Goal: Information Seeking & Learning: Learn about a topic

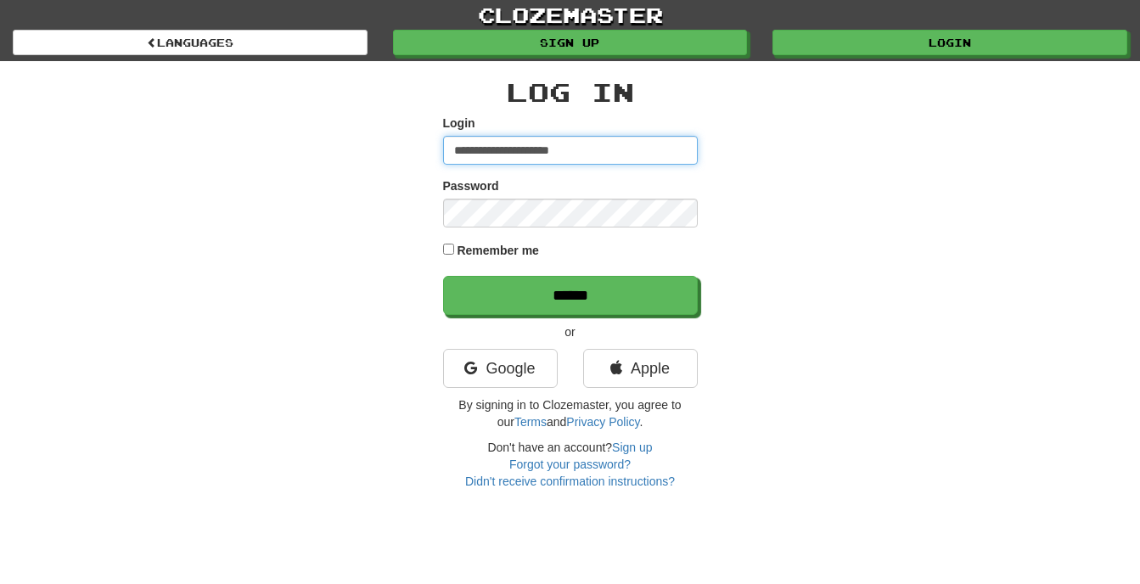
type input "**********"
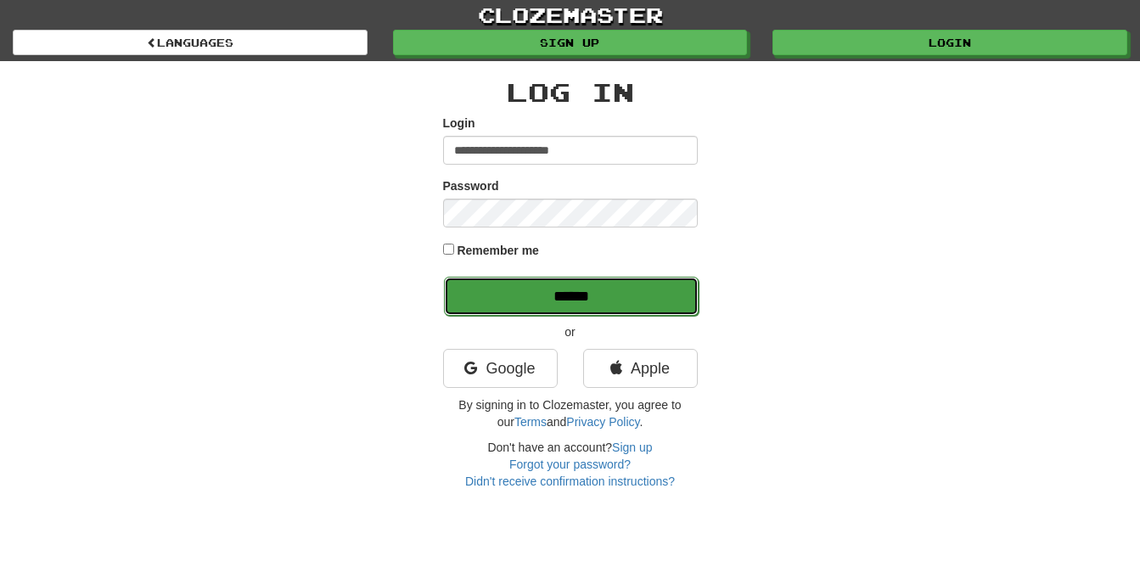
click at [512, 290] on input "******" at bounding box center [571, 296] width 255 height 39
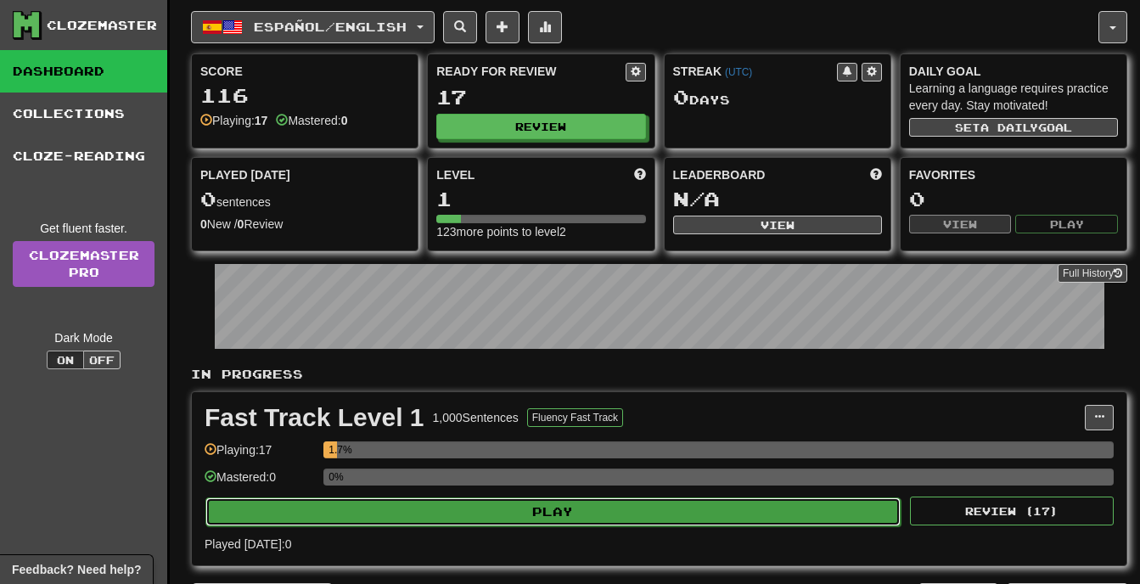
click at [714, 512] on button "Play" at bounding box center [552, 512] width 695 height 29
select select "**"
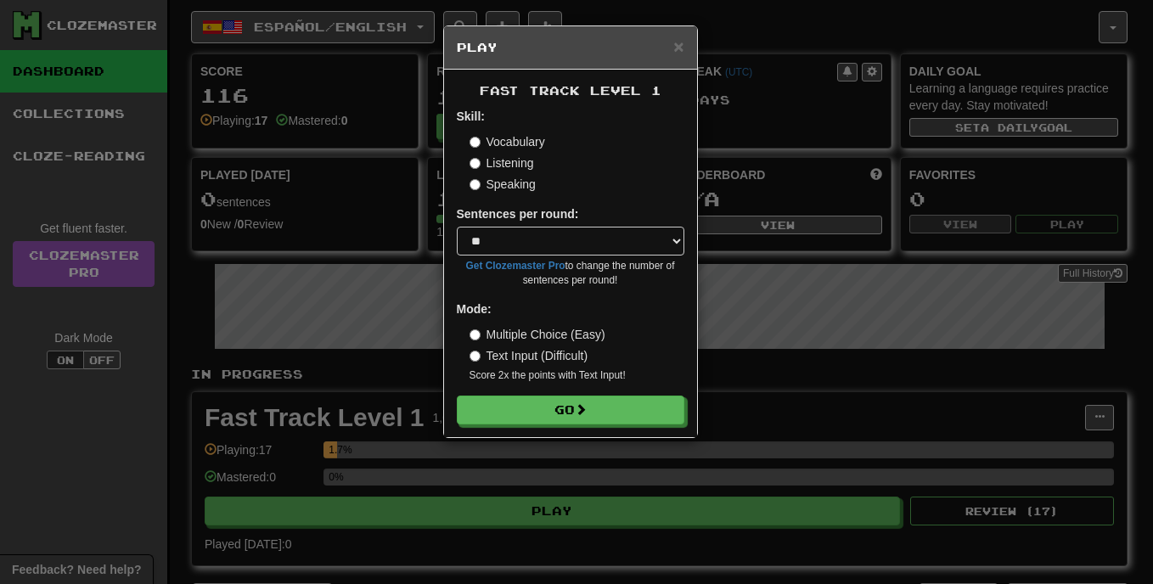
click at [471, 329] on label "Multiple Choice (Easy)" at bounding box center [538, 334] width 136 height 17
click at [563, 413] on button "Go" at bounding box center [572, 410] width 228 height 29
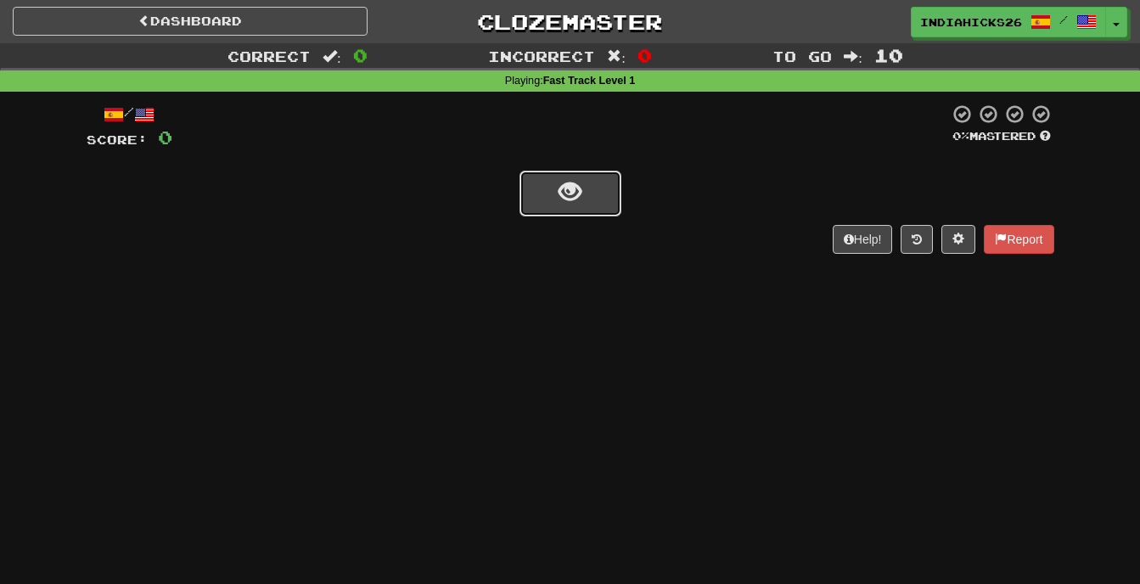
click at [583, 183] on button "show sentence" at bounding box center [571, 194] width 102 height 46
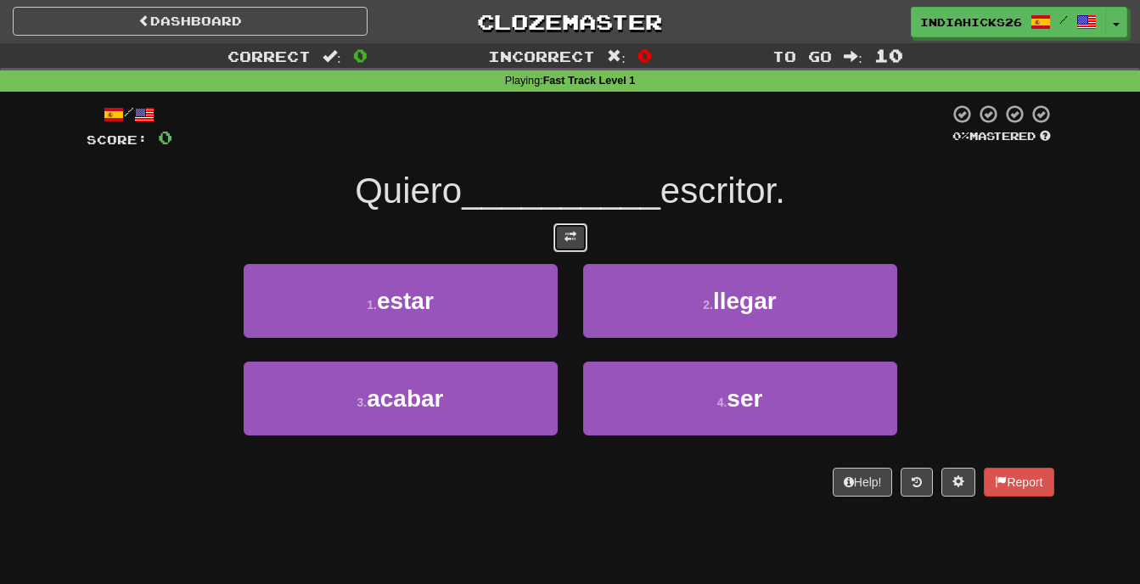
click at [574, 235] on span at bounding box center [571, 237] width 12 height 12
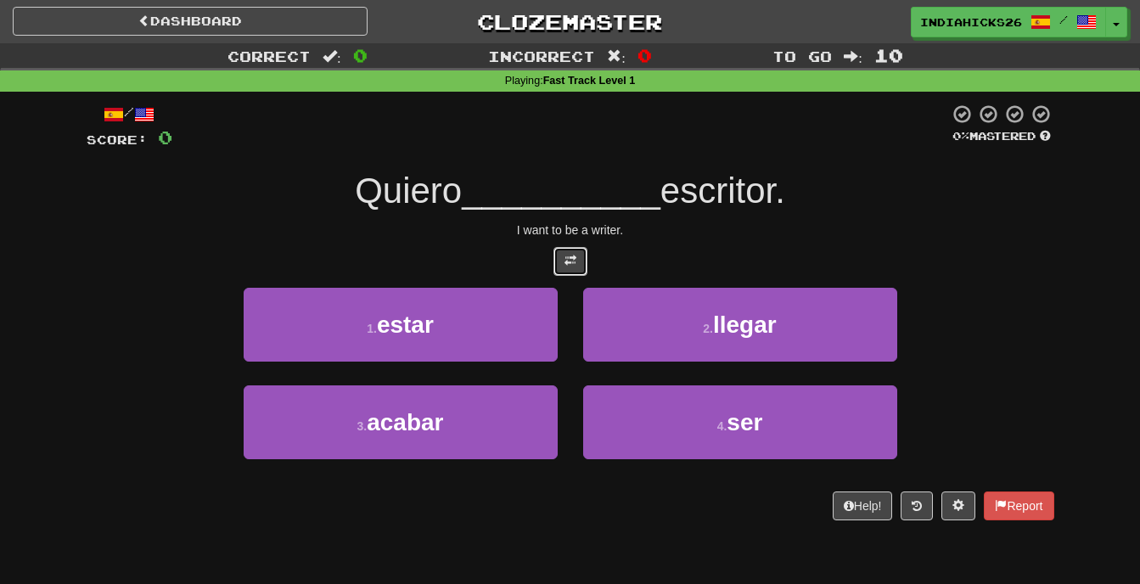
click at [574, 262] on span at bounding box center [571, 261] width 12 height 12
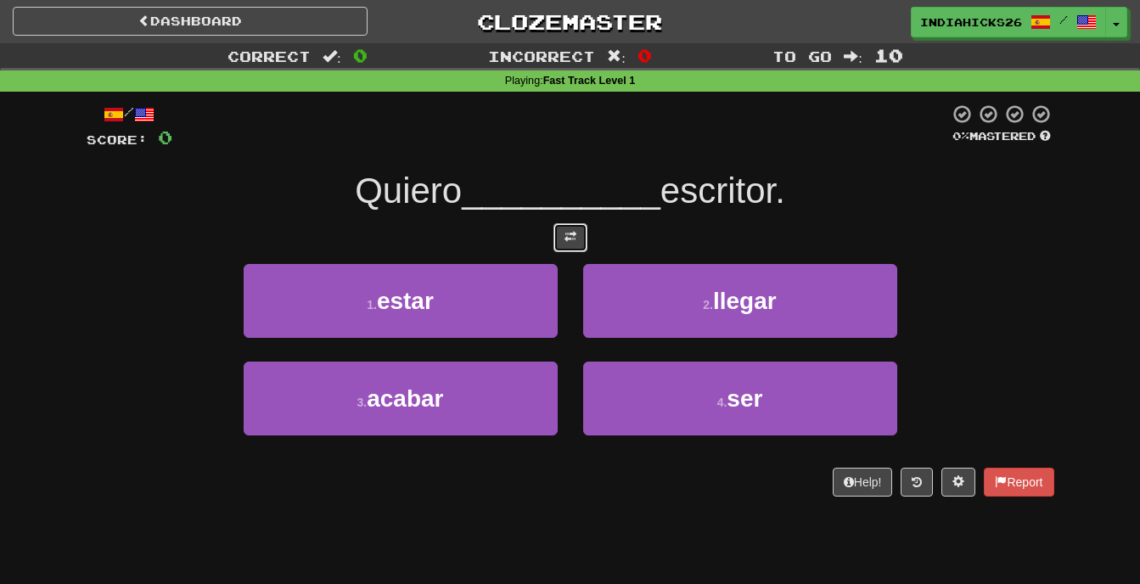
click at [575, 241] on span at bounding box center [571, 237] width 12 height 12
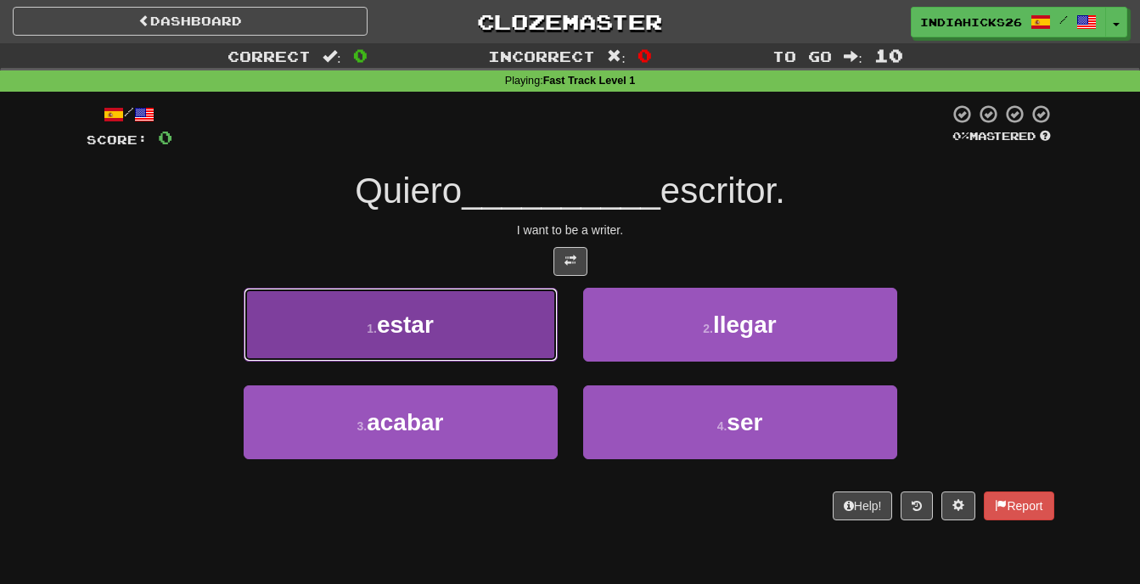
click at [422, 344] on button "1 . estar" at bounding box center [401, 325] width 314 height 74
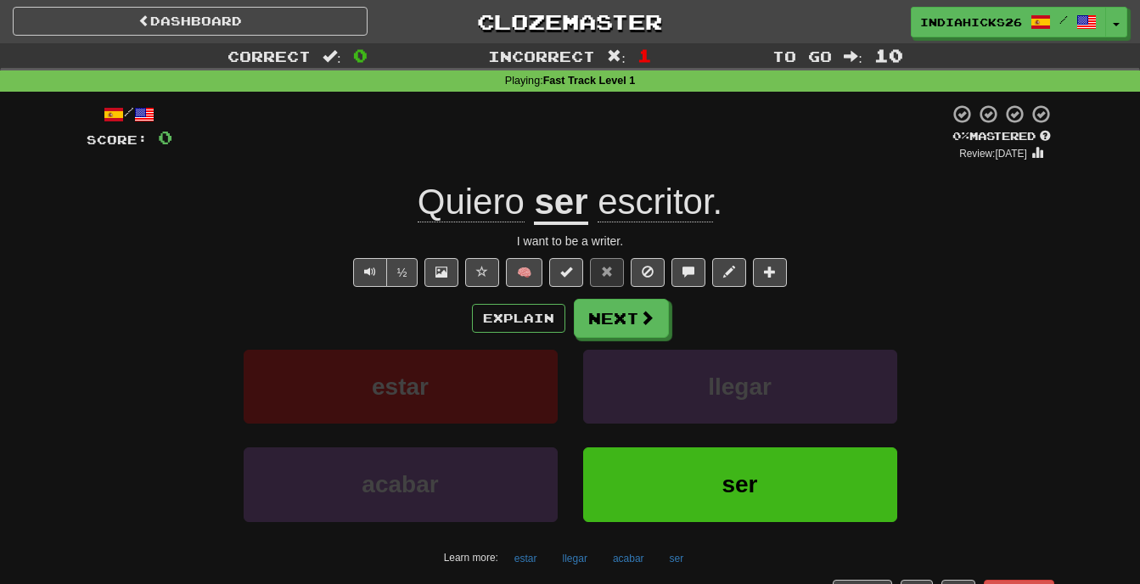
click at [566, 205] on u "ser" at bounding box center [560, 203] width 53 height 43
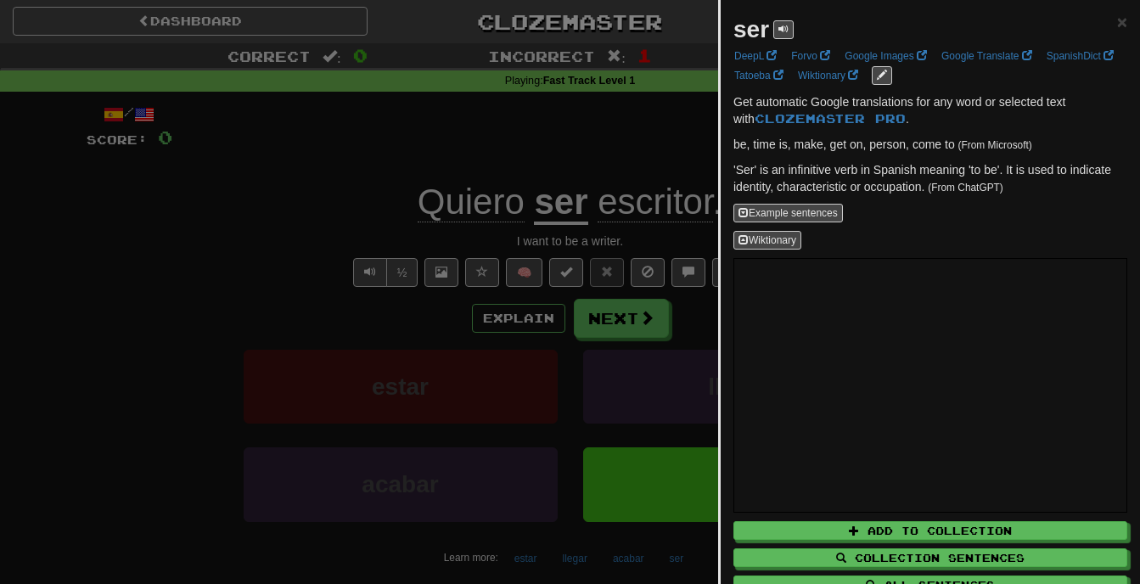
click at [566, 205] on div at bounding box center [570, 292] width 1140 height 584
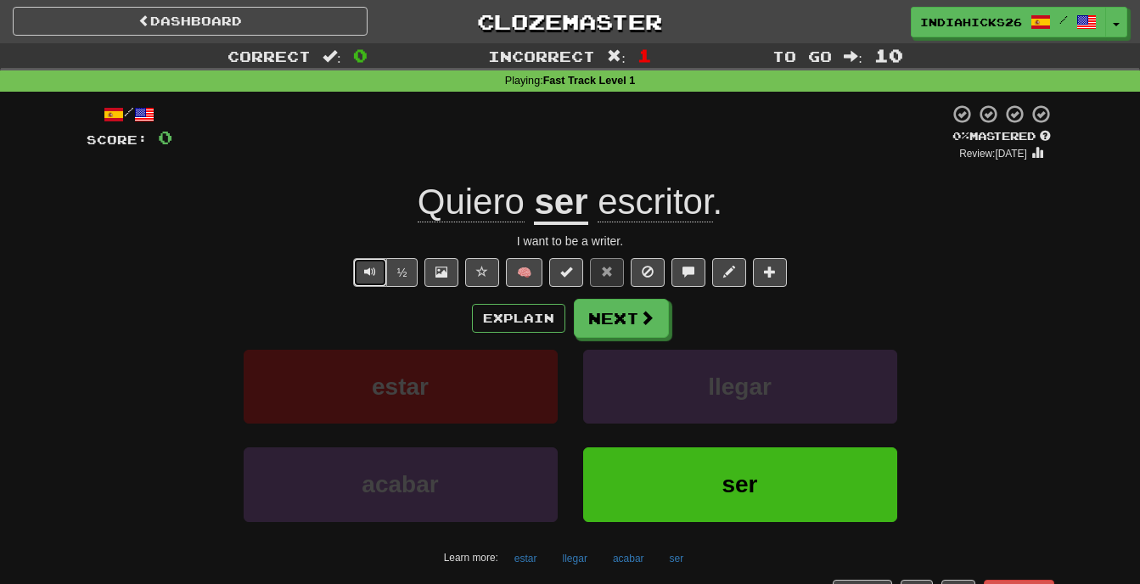
click at [372, 273] on span "Text-to-speech controls" at bounding box center [370, 272] width 12 height 12
click at [616, 316] on button "Next" at bounding box center [622, 319] width 95 height 39
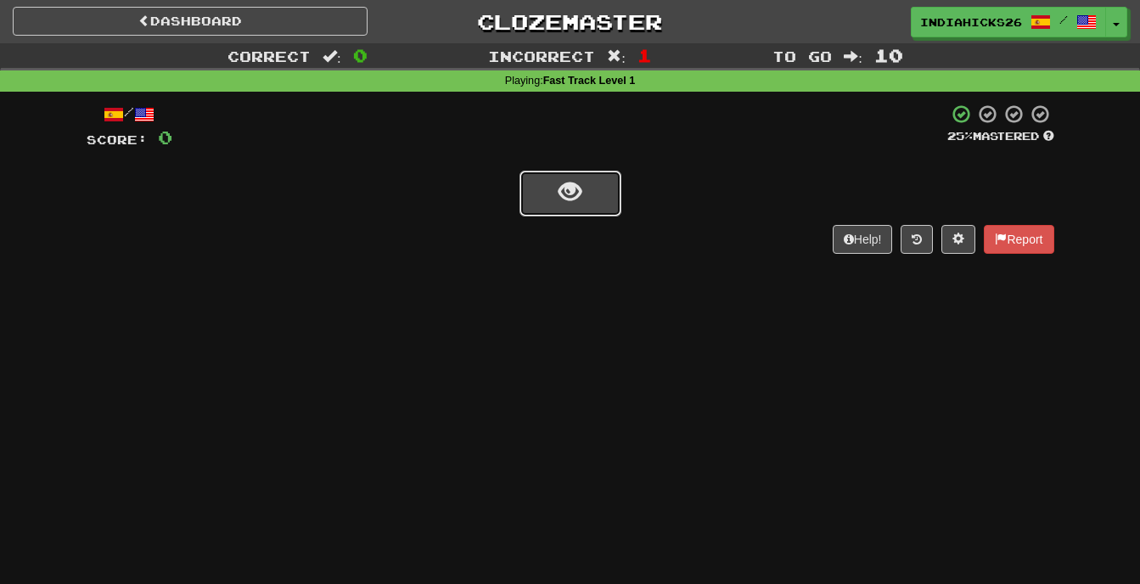
click at [542, 191] on button "show sentence" at bounding box center [571, 194] width 102 height 46
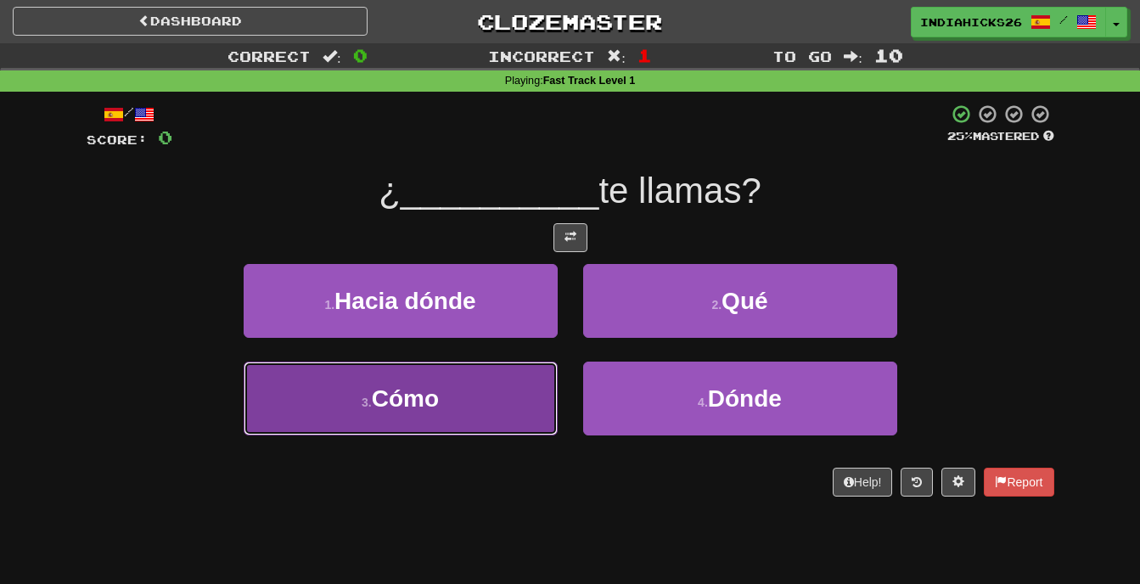
click at [404, 409] on span "Cómo" at bounding box center [405, 398] width 67 height 26
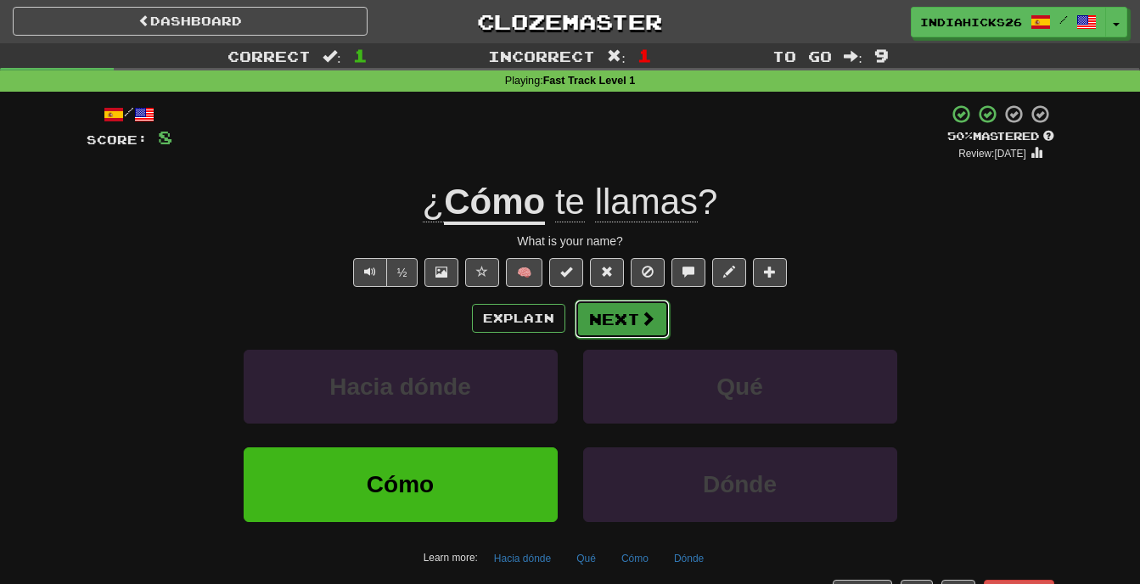
click at [593, 307] on button "Next" at bounding box center [622, 319] width 95 height 39
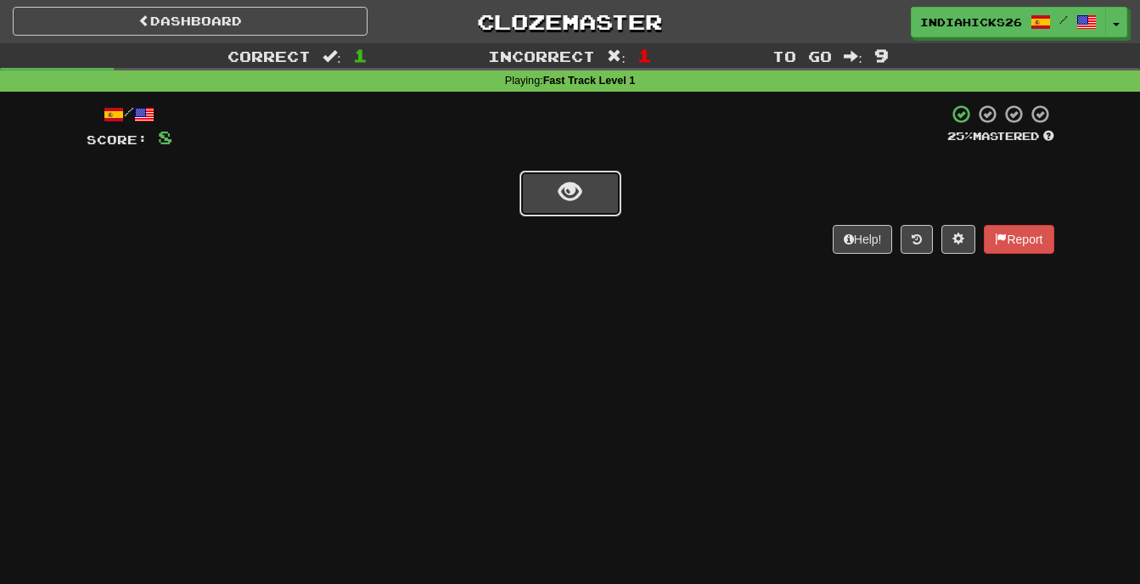
click at [564, 199] on span "show sentence" at bounding box center [570, 192] width 23 height 23
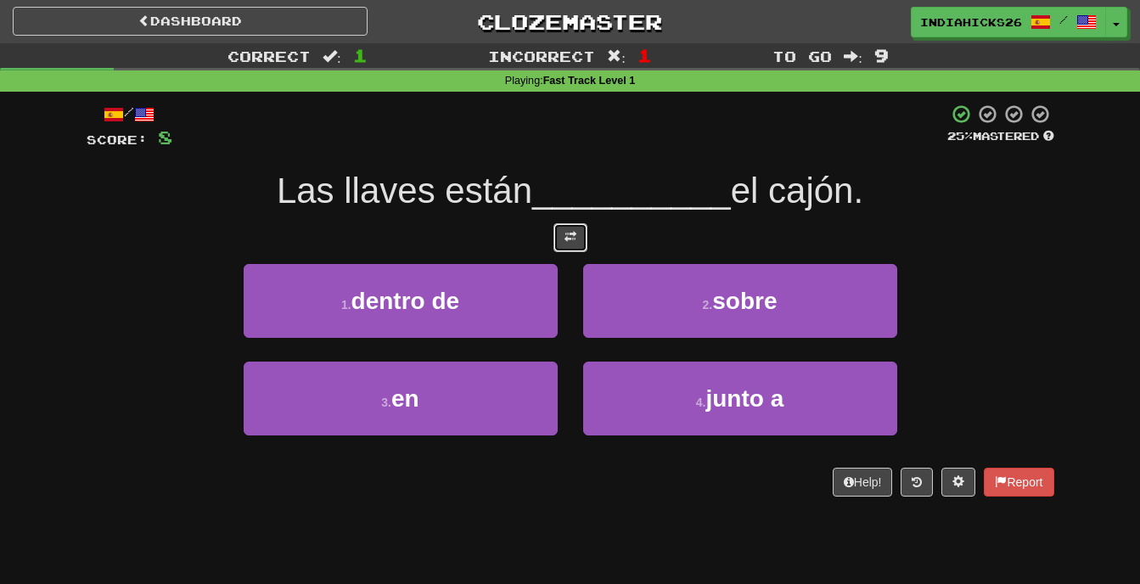
click at [583, 238] on button at bounding box center [571, 237] width 34 height 29
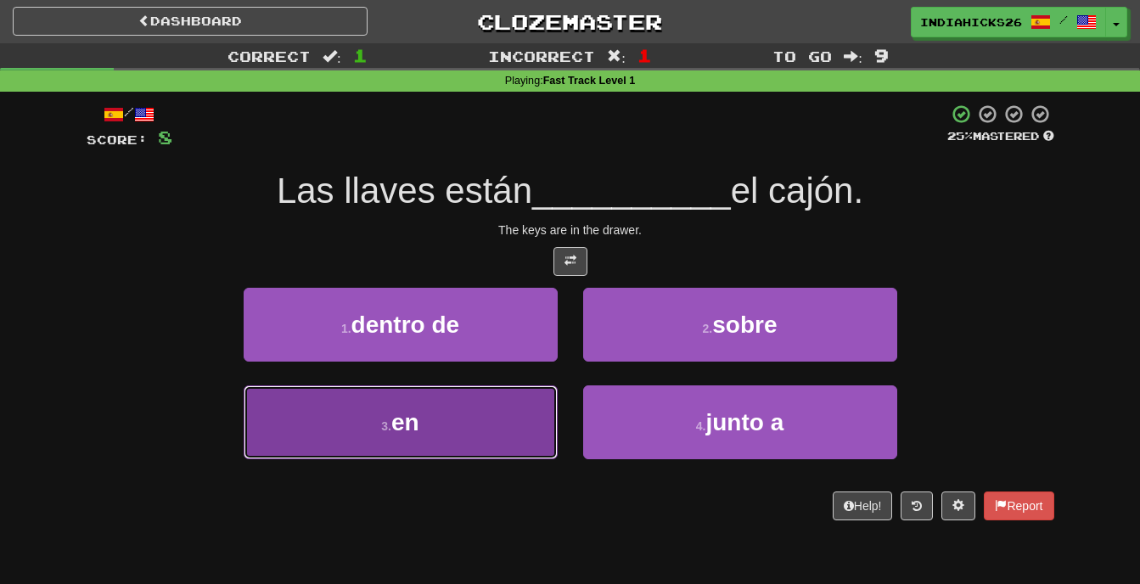
click at [448, 433] on button "3 . en" at bounding box center [401, 422] width 314 height 74
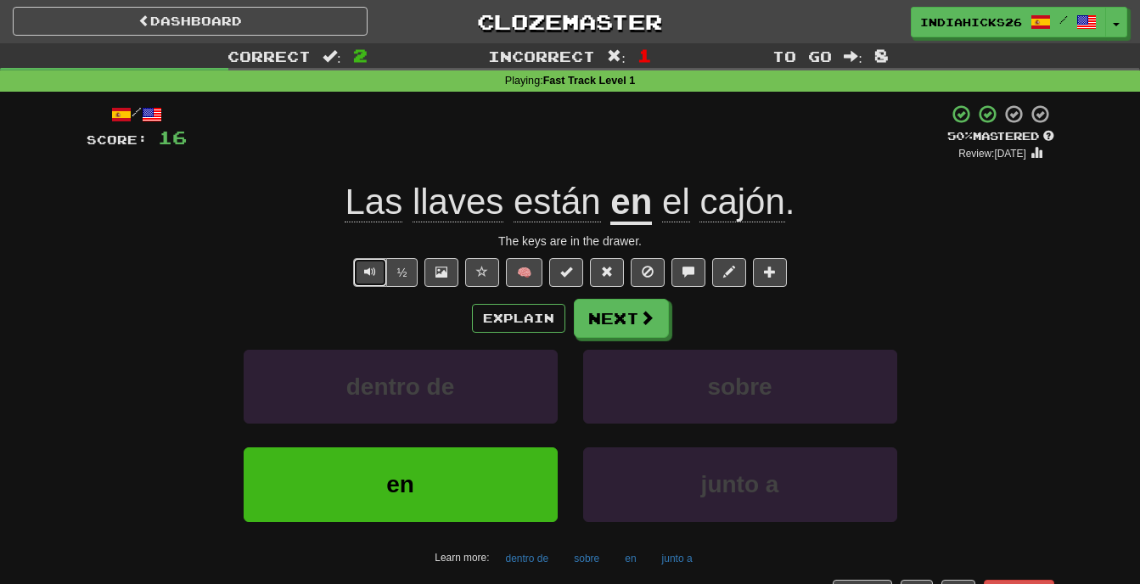
click at [362, 269] on button "Text-to-speech controls" at bounding box center [370, 272] width 34 height 29
click at [607, 273] on span at bounding box center [607, 272] width 12 height 12
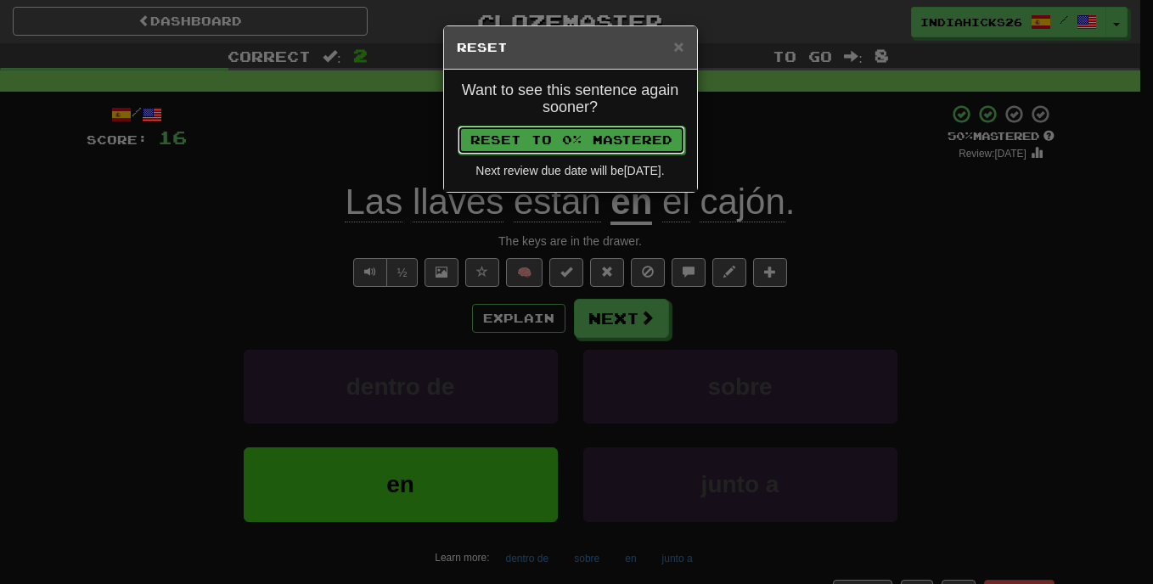
click at [588, 141] on button "Reset to 0% Mastered" at bounding box center [572, 140] width 228 height 29
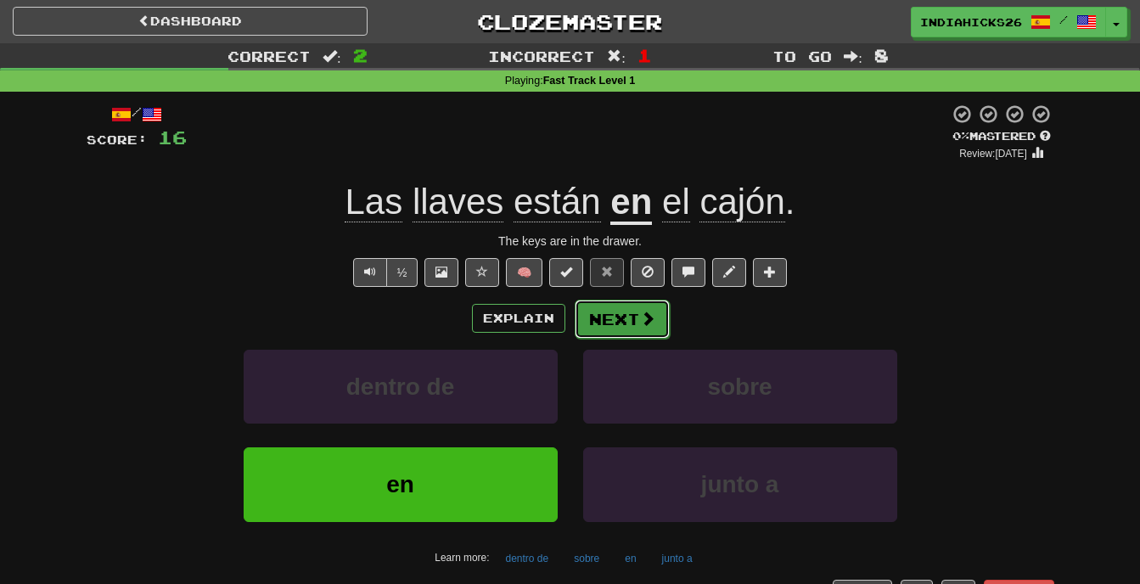
click at [603, 316] on button "Next" at bounding box center [622, 319] width 95 height 39
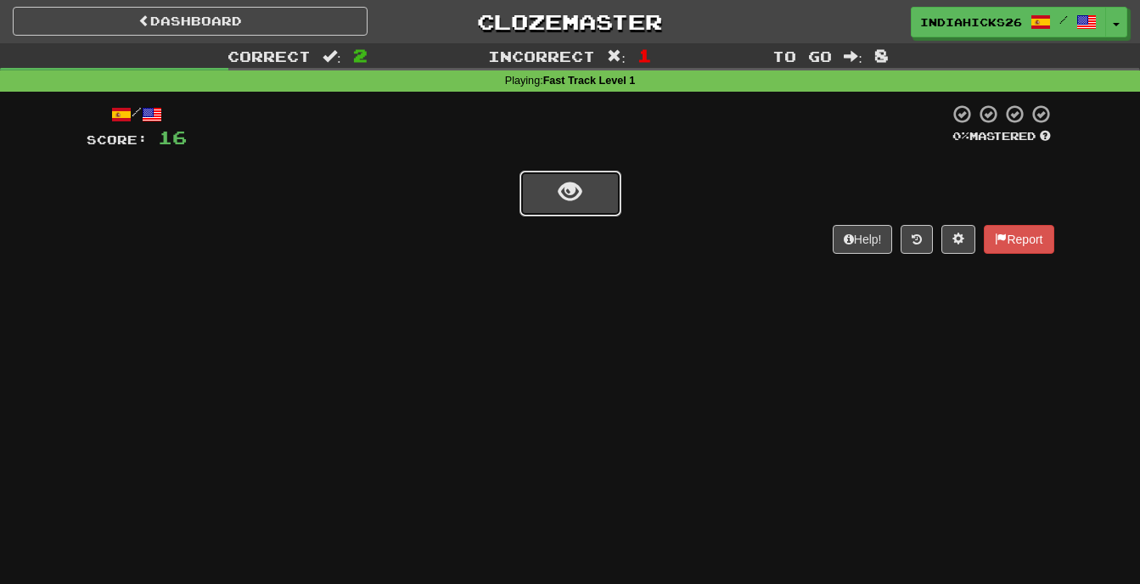
click at [593, 180] on button "show sentence" at bounding box center [571, 194] width 102 height 46
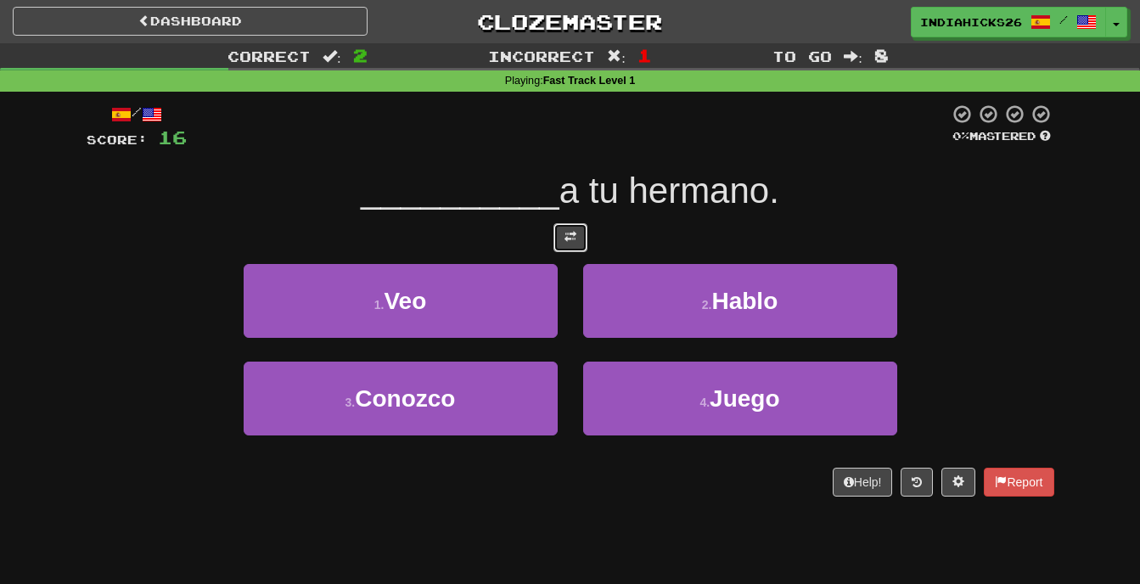
click at [575, 242] on span at bounding box center [571, 237] width 12 height 12
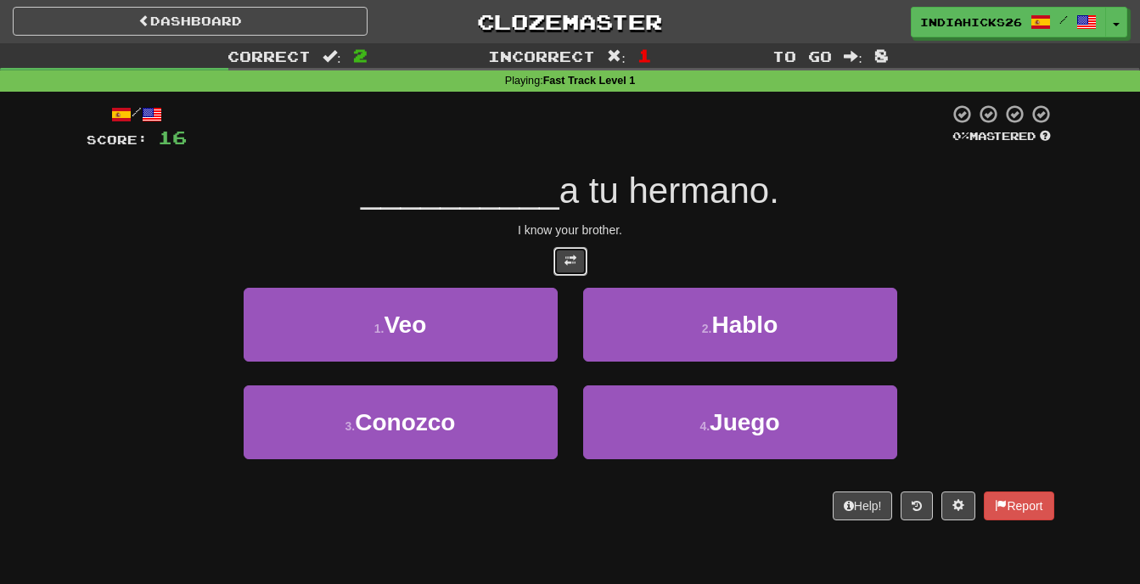
click at [570, 266] on span at bounding box center [571, 261] width 12 height 12
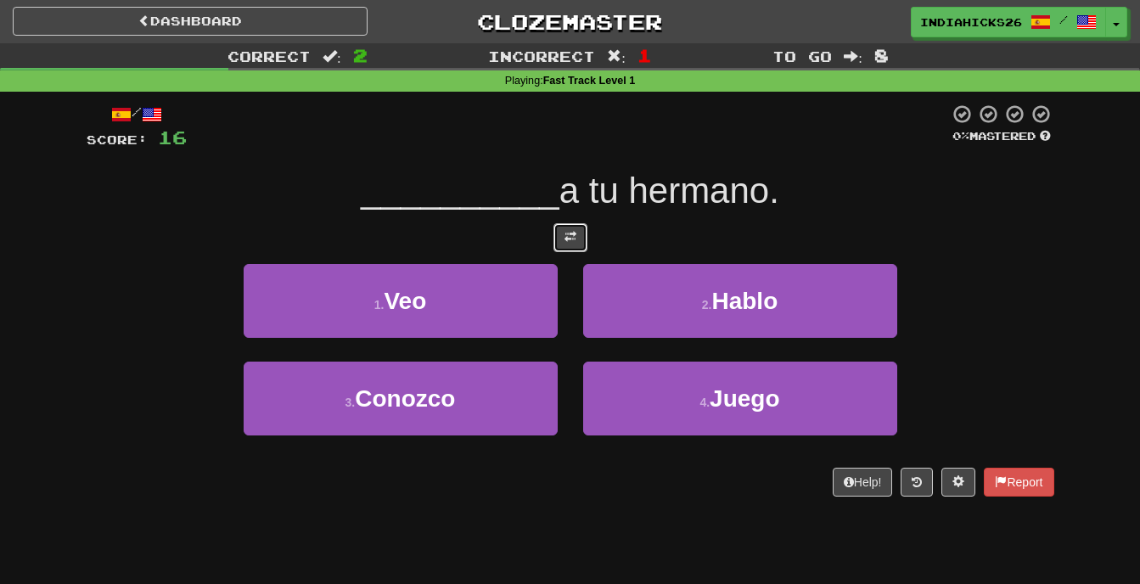
click at [571, 236] on span at bounding box center [571, 237] width 12 height 12
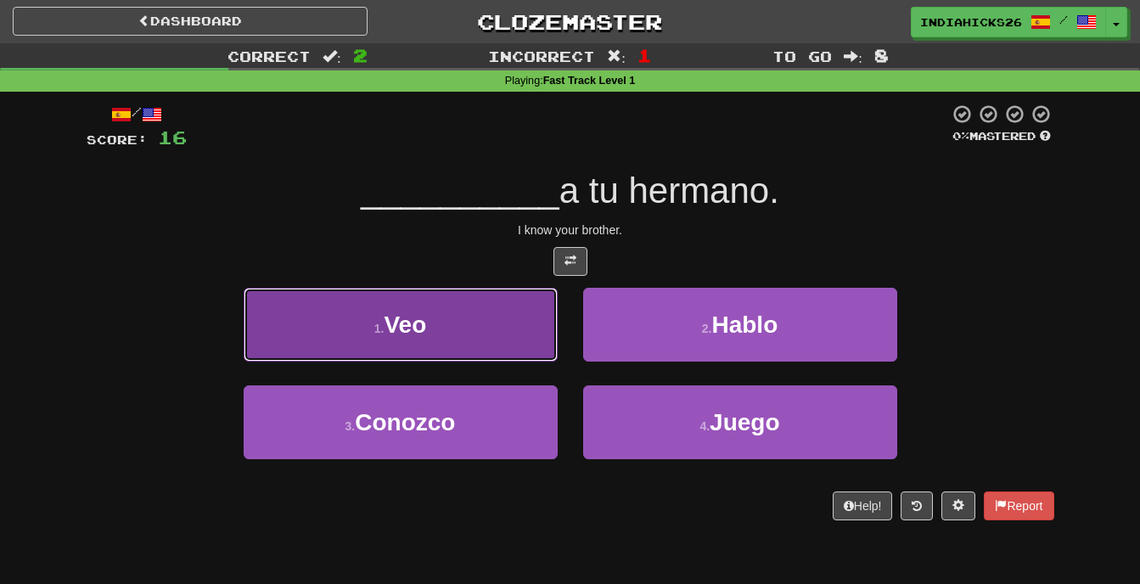
click at [495, 308] on button "1 . Veo" at bounding box center [401, 325] width 314 height 74
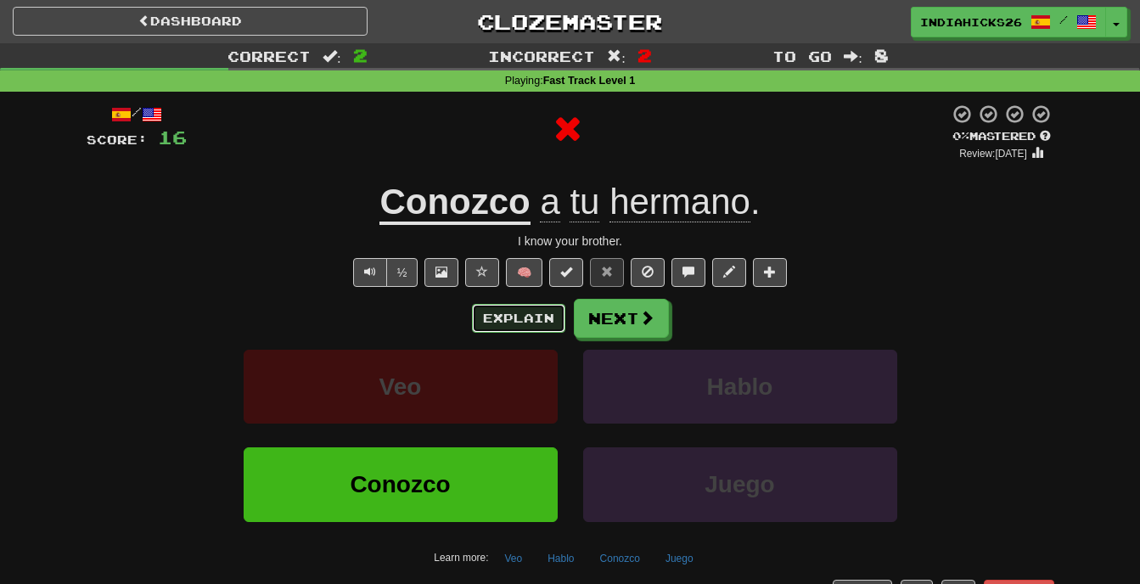
click at [550, 316] on button "Explain" at bounding box center [518, 318] width 93 height 29
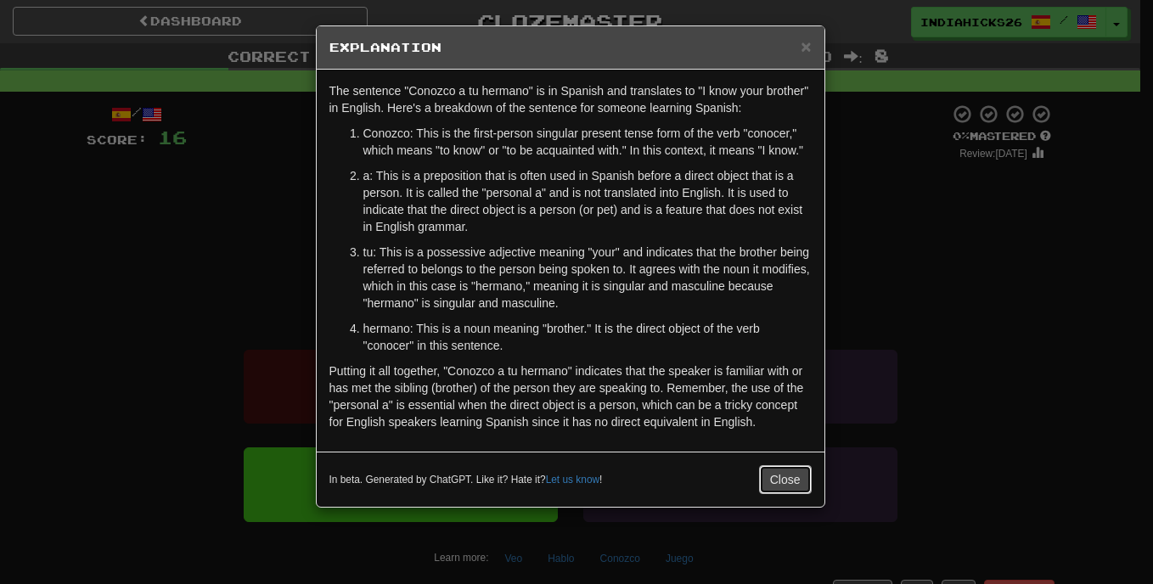
click at [785, 466] on button "Close" at bounding box center [785, 479] width 53 height 29
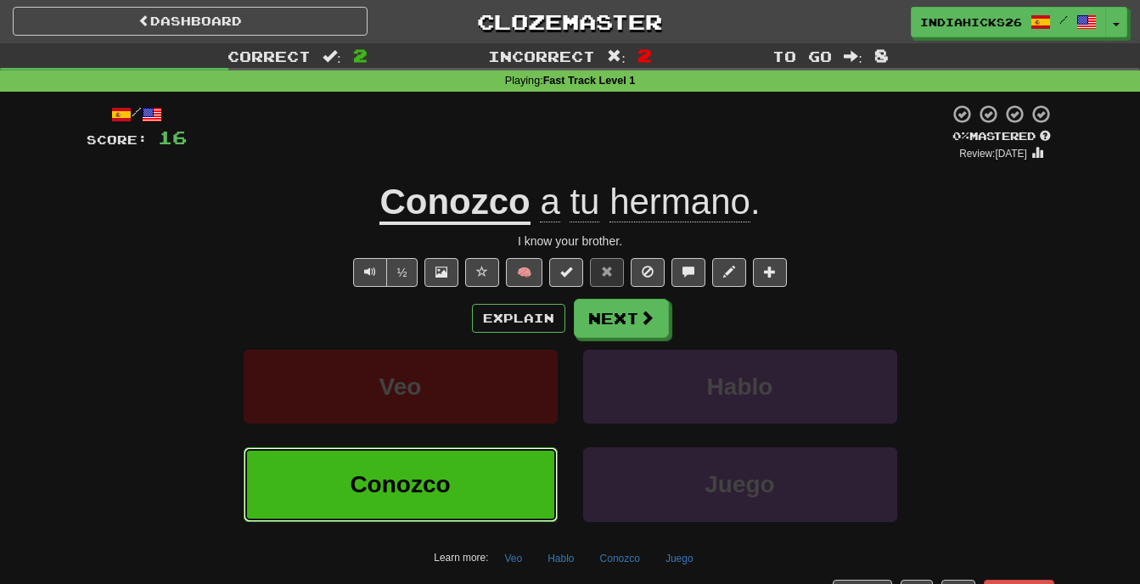
click at [515, 478] on button "Conozco" at bounding box center [401, 484] width 314 height 74
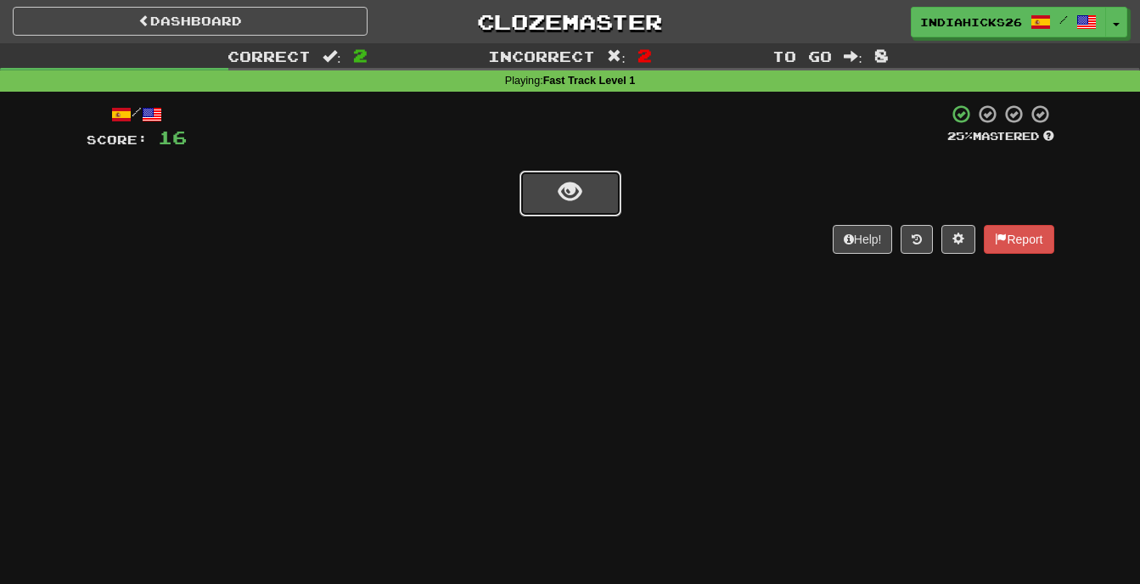
click at [565, 204] on span "show sentence" at bounding box center [570, 192] width 23 height 23
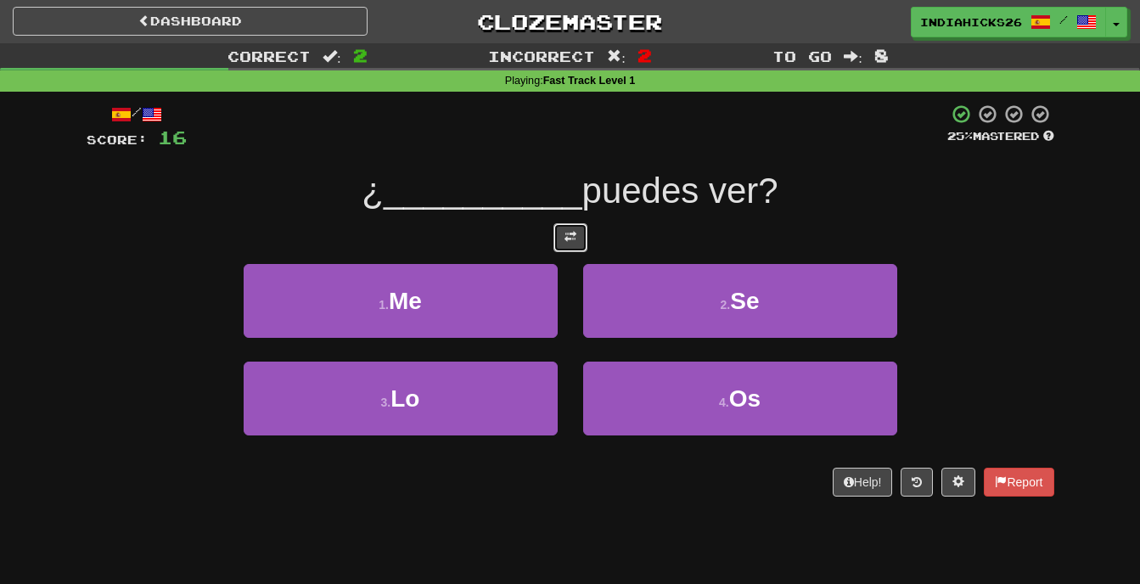
click at [570, 229] on button at bounding box center [571, 237] width 34 height 29
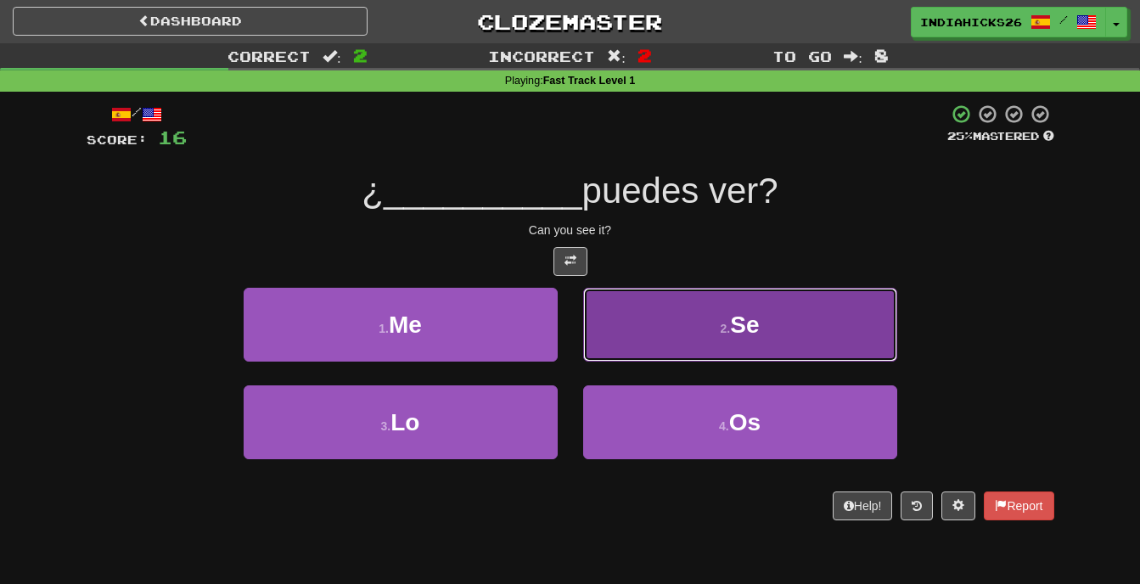
click at [653, 333] on button "2 . Se" at bounding box center [740, 325] width 314 height 74
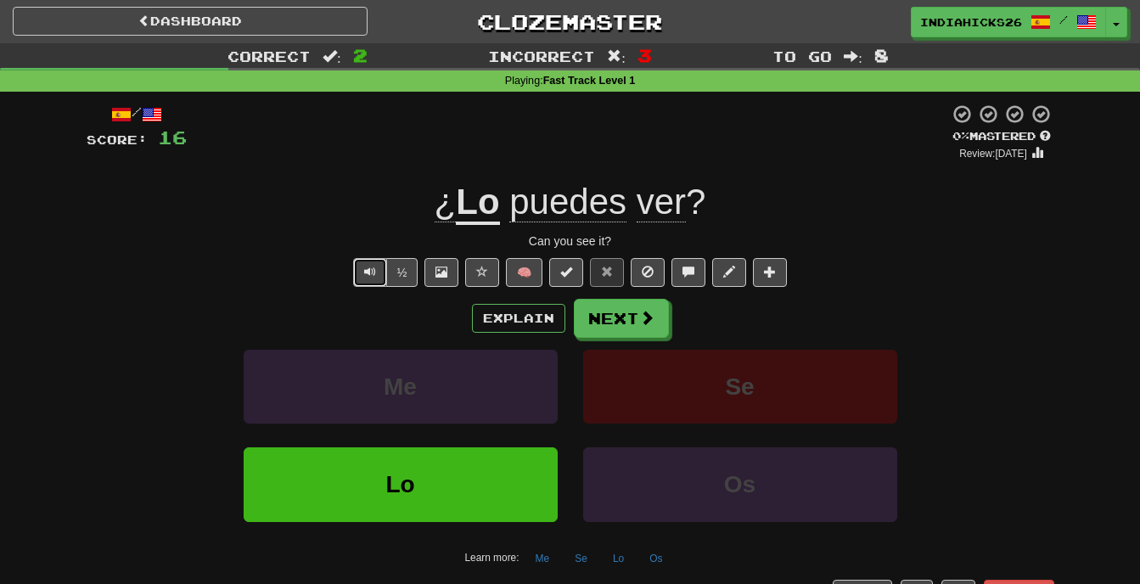
click at [361, 264] on button "Text-to-speech controls" at bounding box center [370, 272] width 34 height 29
click at [607, 300] on button "Next" at bounding box center [622, 319] width 95 height 39
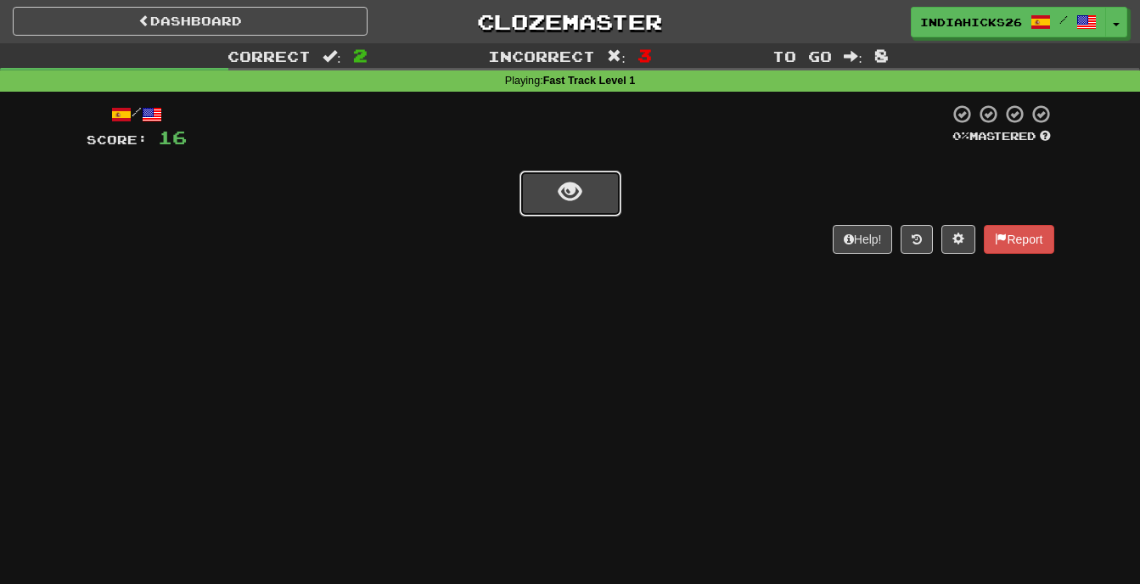
click at [555, 185] on button "show sentence" at bounding box center [571, 194] width 102 height 46
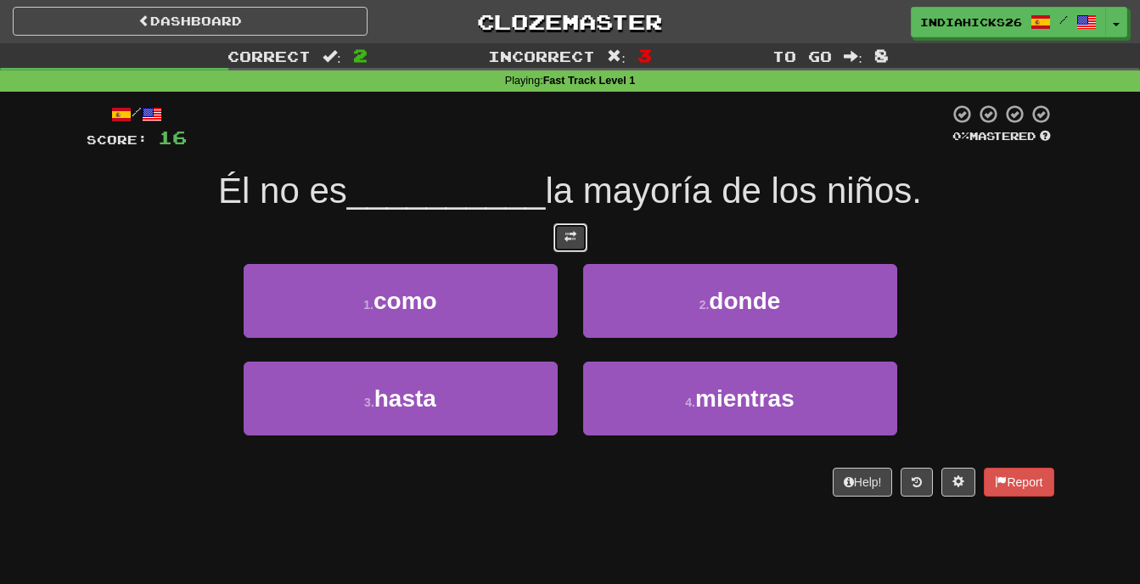
click at [570, 243] on span at bounding box center [571, 237] width 12 height 12
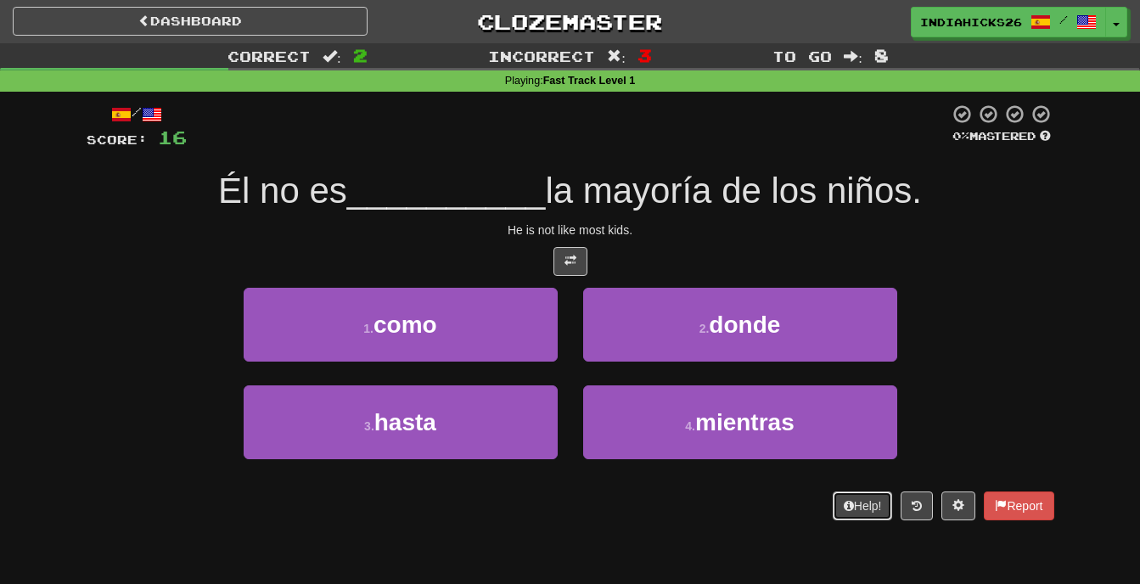
click at [850, 503] on button "Help!" at bounding box center [863, 506] width 60 height 29
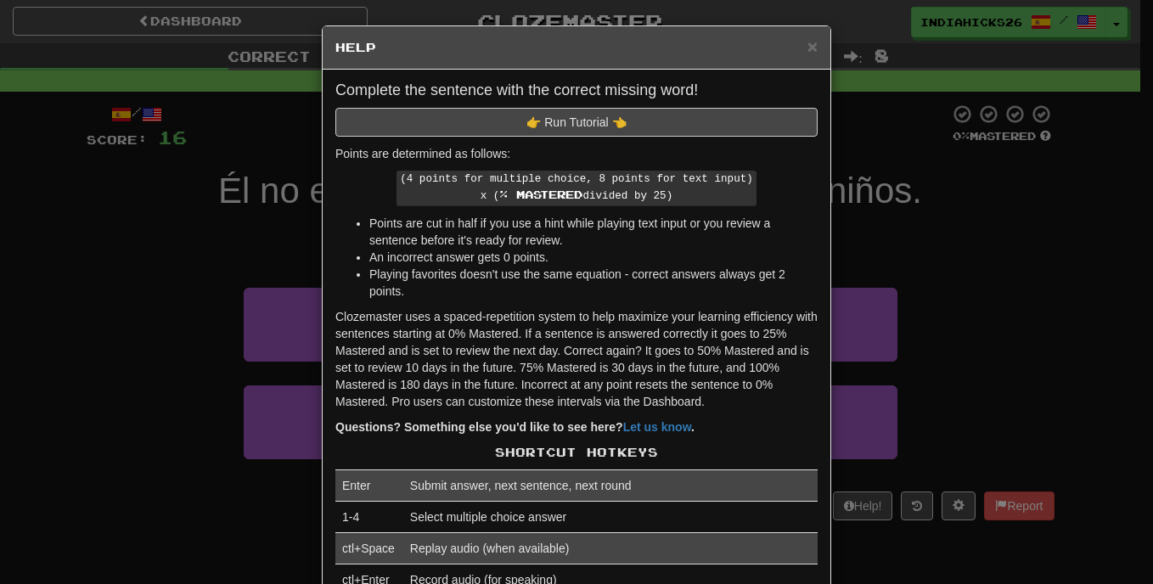
click at [881, 328] on div "× Help Complete the sentence with the correct missing word! 👉 Run Tutorial 👈 Po…" at bounding box center [576, 292] width 1153 height 584
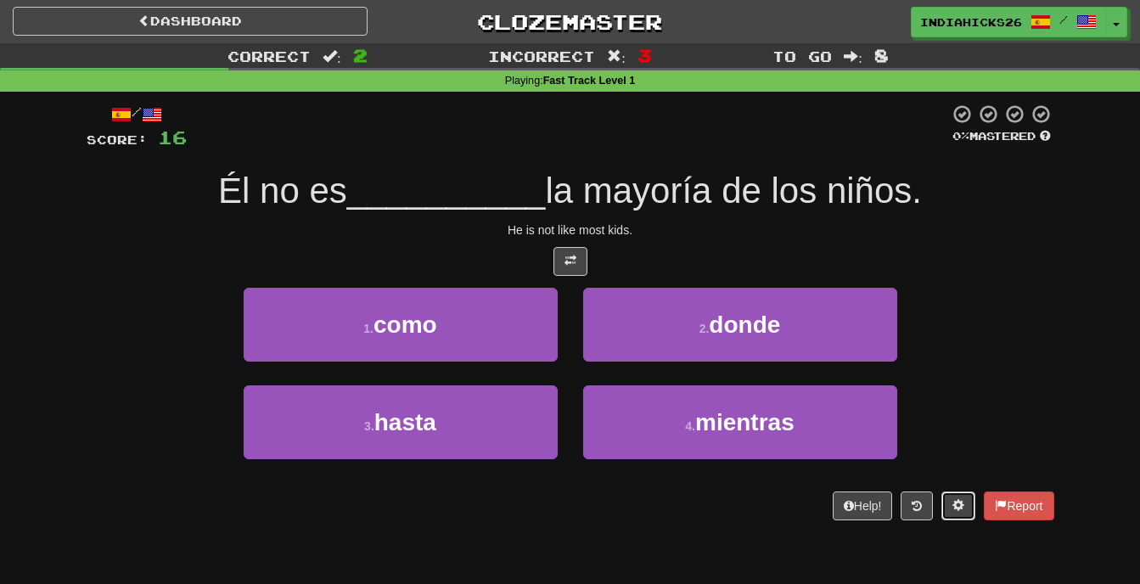
click at [958, 503] on span at bounding box center [959, 505] width 12 height 12
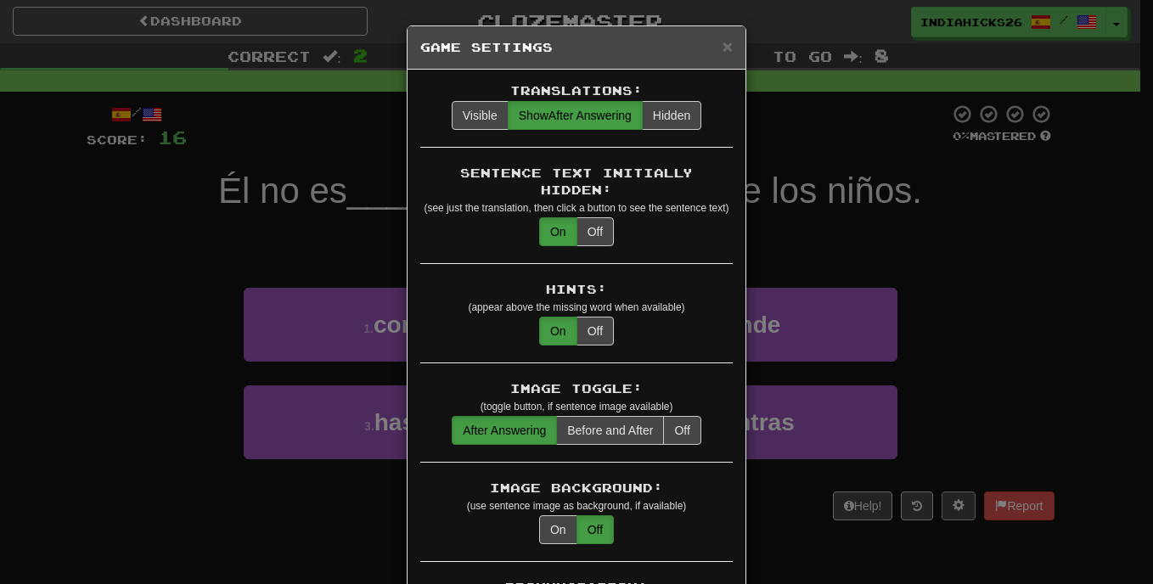
click at [958, 503] on div "**********" at bounding box center [576, 292] width 1153 height 584
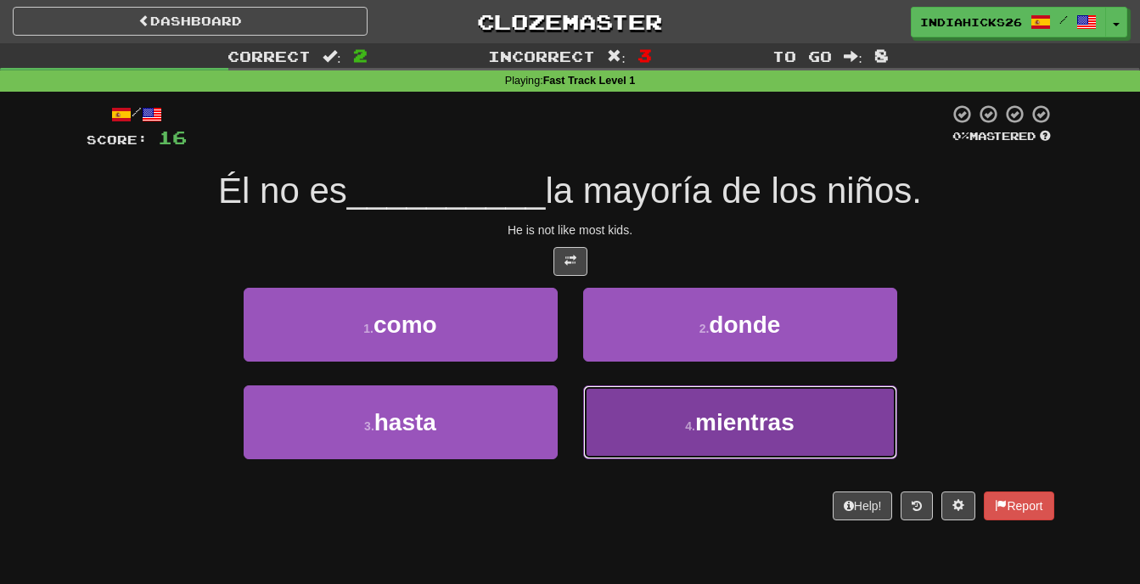
click at [646, 435] on button "4 . mientras" at bounding box center [740, 422] width 314 height 74
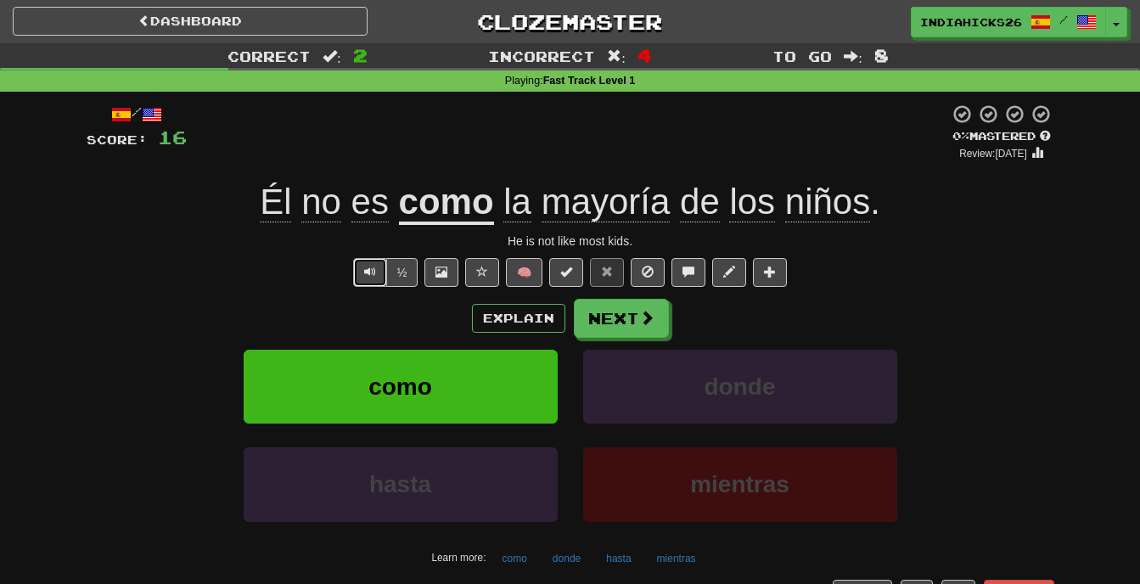
click at [364, 272] on span "Text-to-speech controls" at bounding box center [370, 272] width 12 height 12
click at [605, 303] on button "Next" at bounding box center [622, 319] width 95 height 39
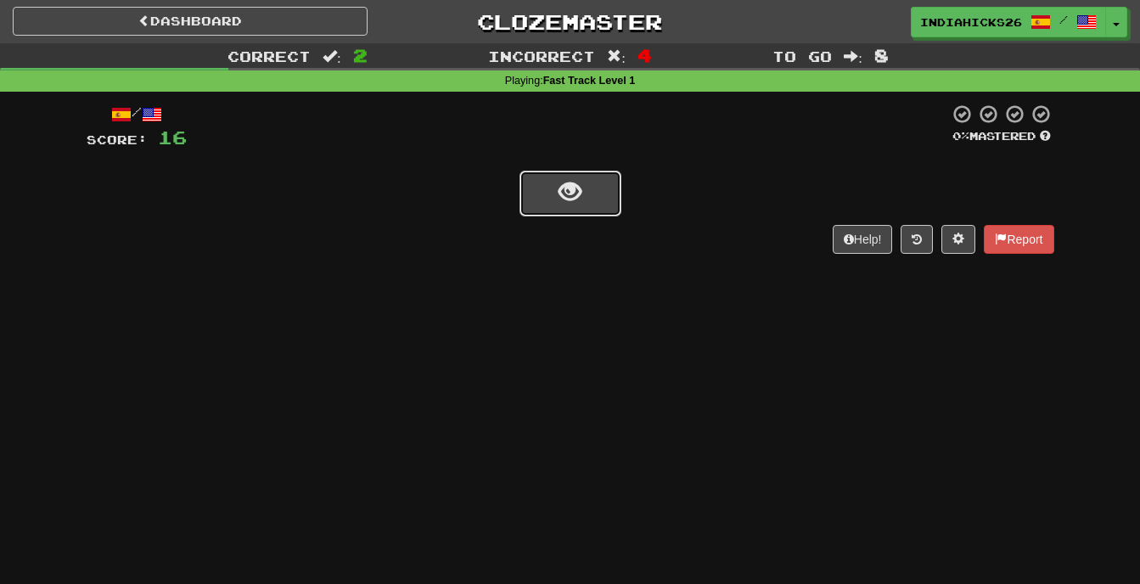
click at [576, 208] on button "show sentence" at bounding box center [571, 194] width 102 height 46
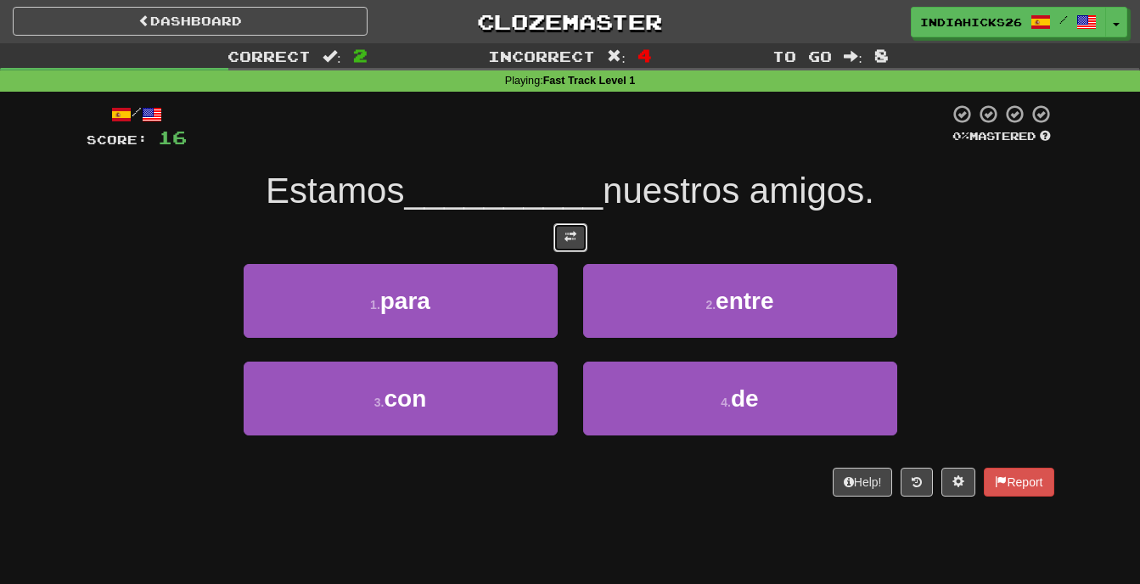
click at [565, 232] on span at bounding box center [571, 237] width 12 height 12
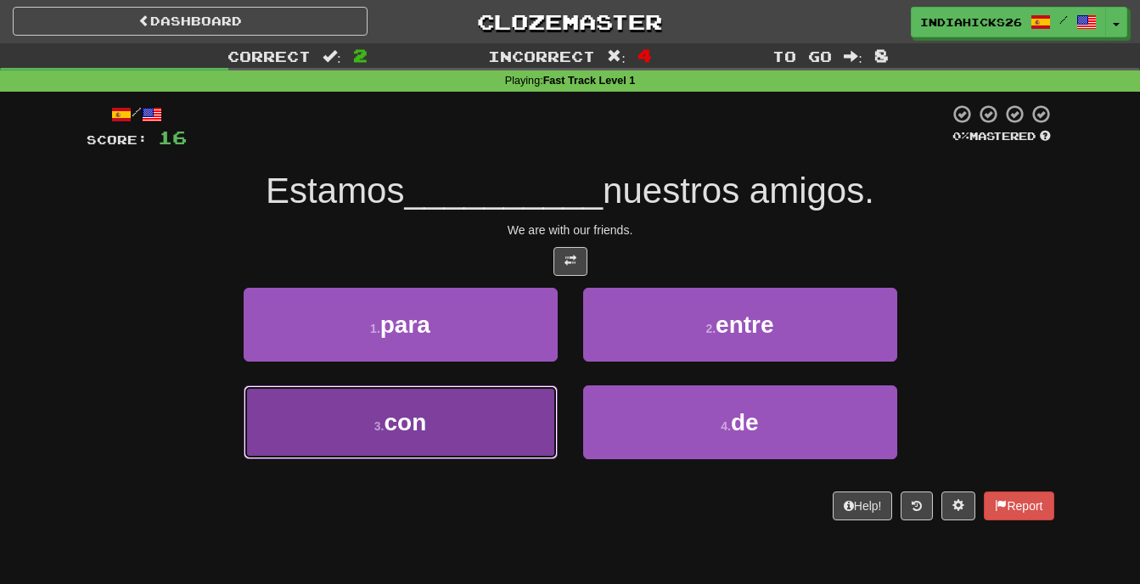
click at [447, 407] on button "3 . con" at bounding box center [401, 422] width 314 height 74
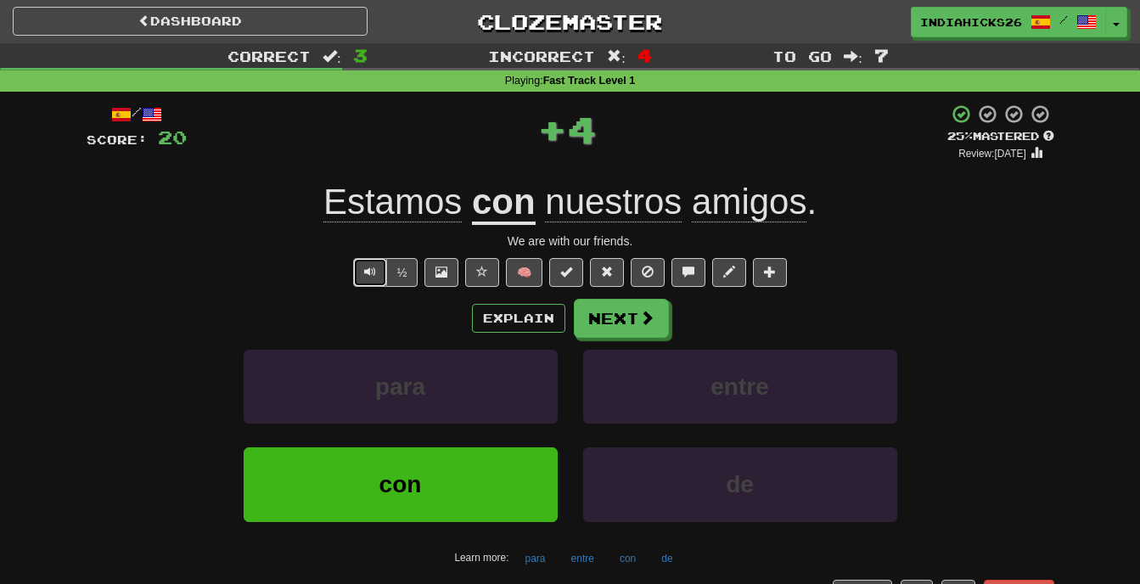
click at [366, 262] on button "Text-to-speech controls" at bounding box center [370, 272] width 34 height 29
click at [607, 267] on span at bounding box center [607, 272] width 12 height 12
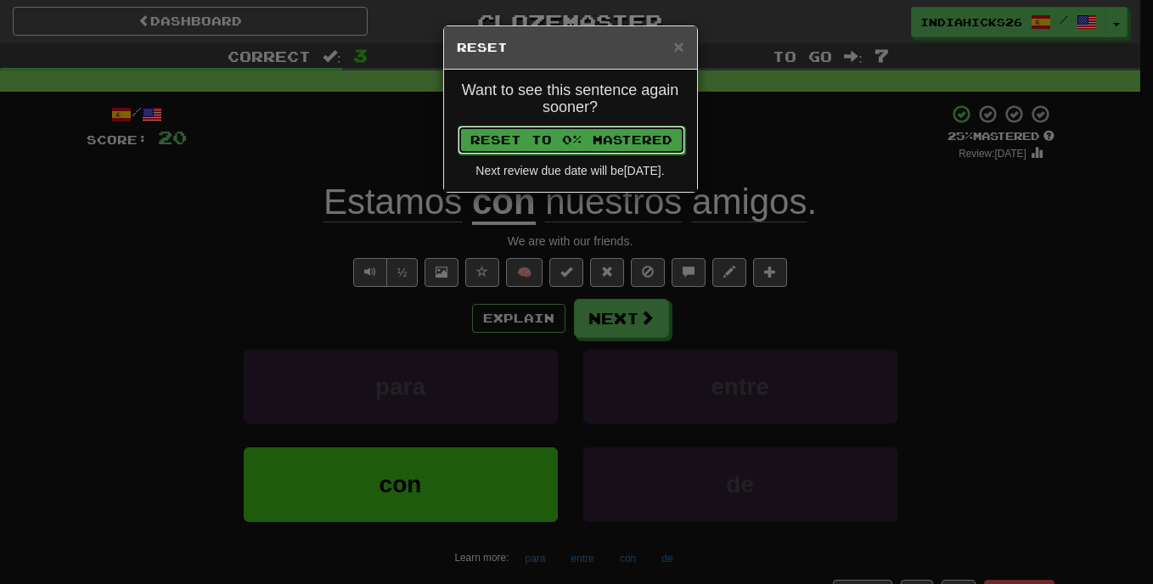
click at [607, 127] on button "Reset to 0% Mastered" at bounding box center [572, 140] width 228 height 29
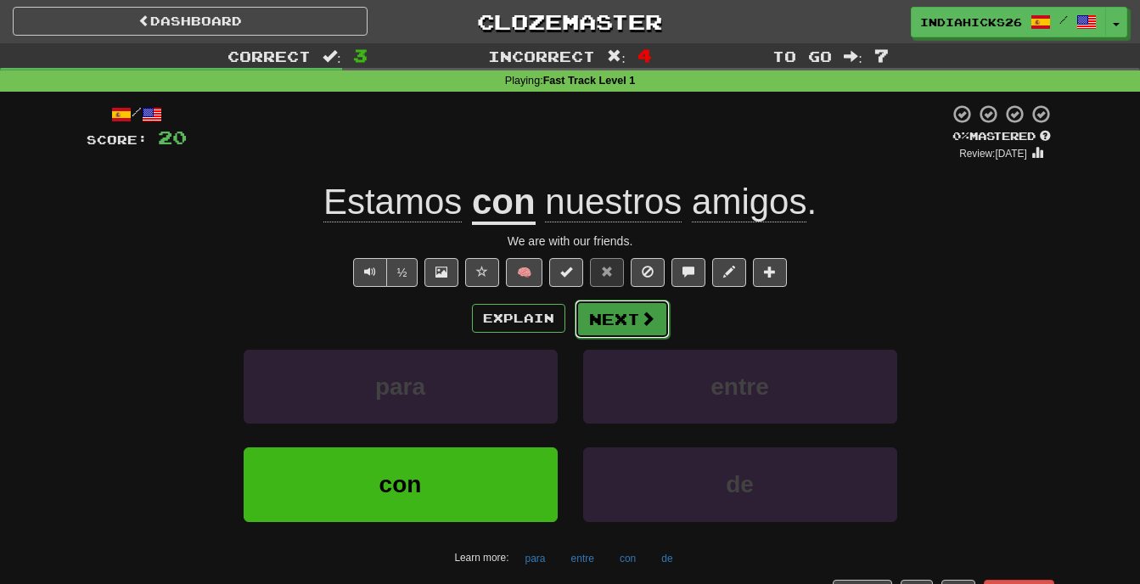
click at [624, 323] on button "Next" at bounding box center [622, 319] width 95 height 39
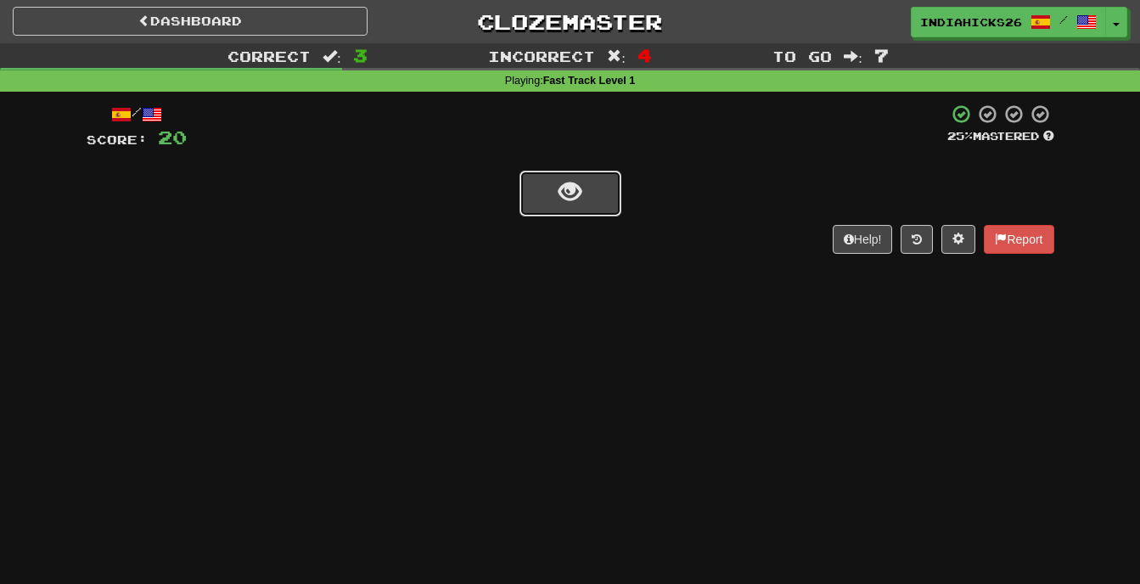
click at [582, 211] on button "show sentence" at bounding box center [571, 194] width 102 height 46
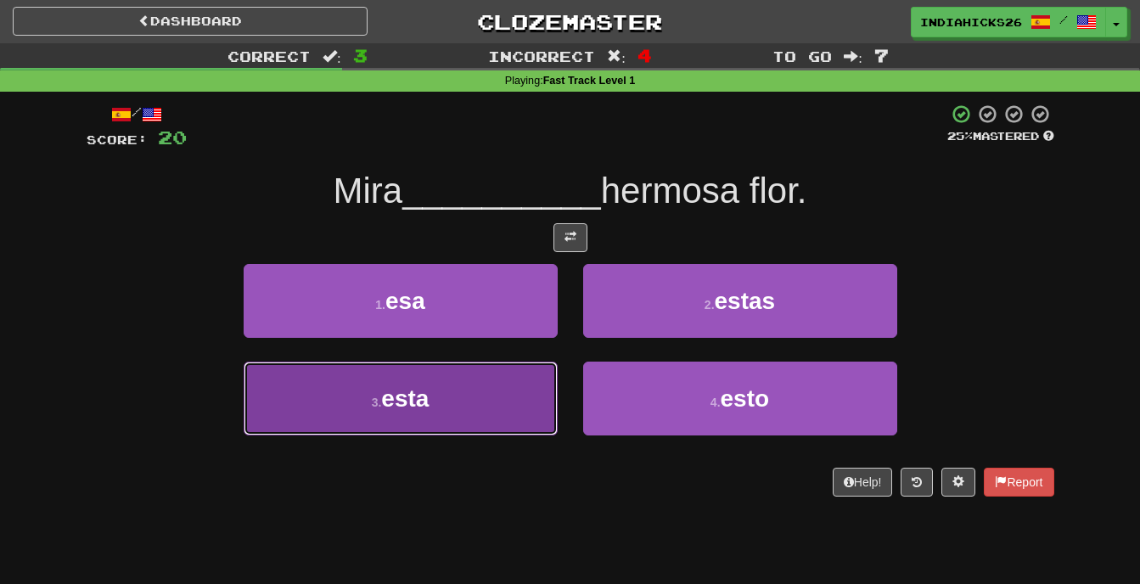
click at [459, 387] on button "3 . esta" at bounding box center [401, 399] width 314 height 74
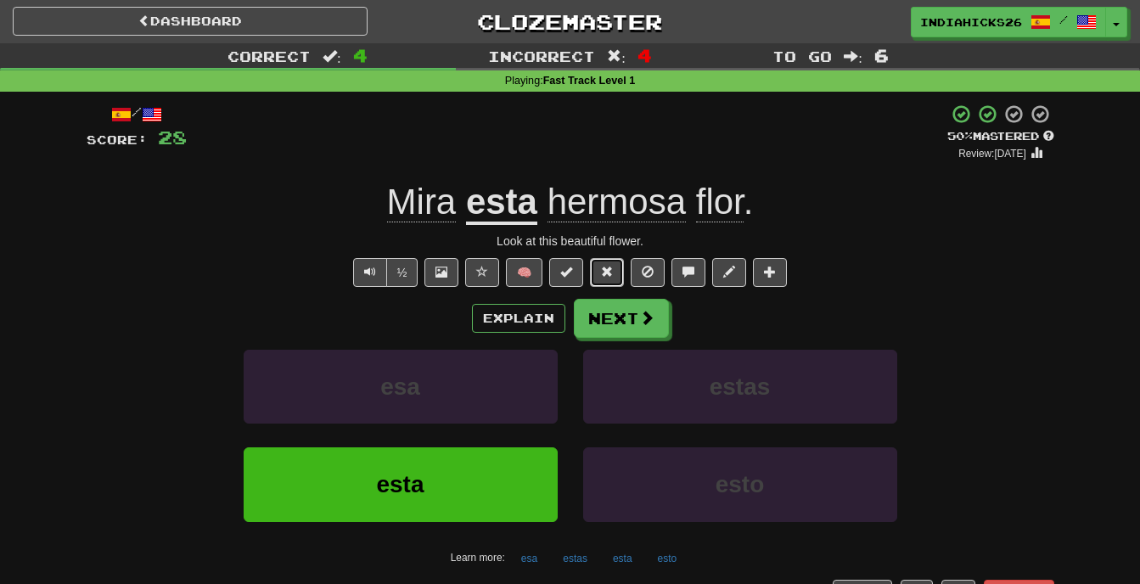
click at [605, 273] on span at bounding box center [607, 272] width 12 height 12
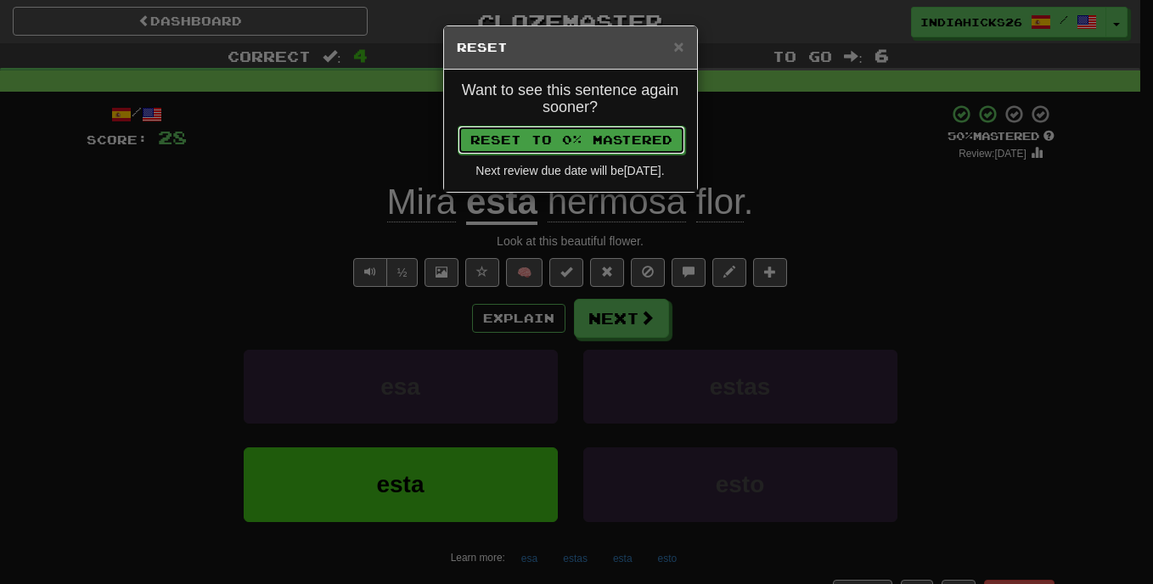
click at [588, 135] on button "Reset to 0% Mastered" at bounding box center [572, 140] width 228 height 29
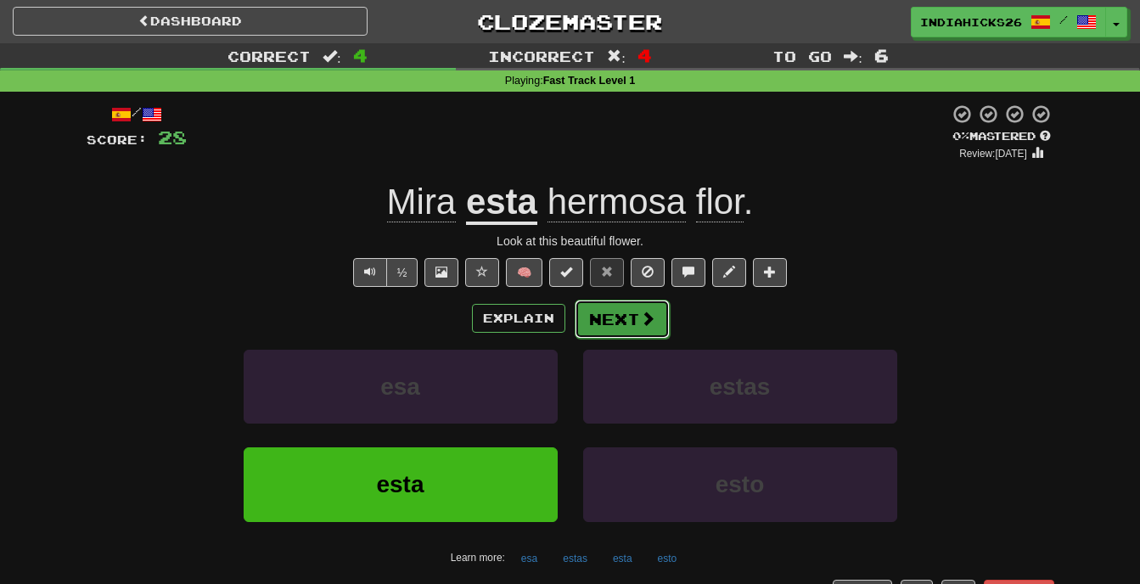
click at [603, 320] on button "Next" at bounding box center [622, 319] width 95 height 39
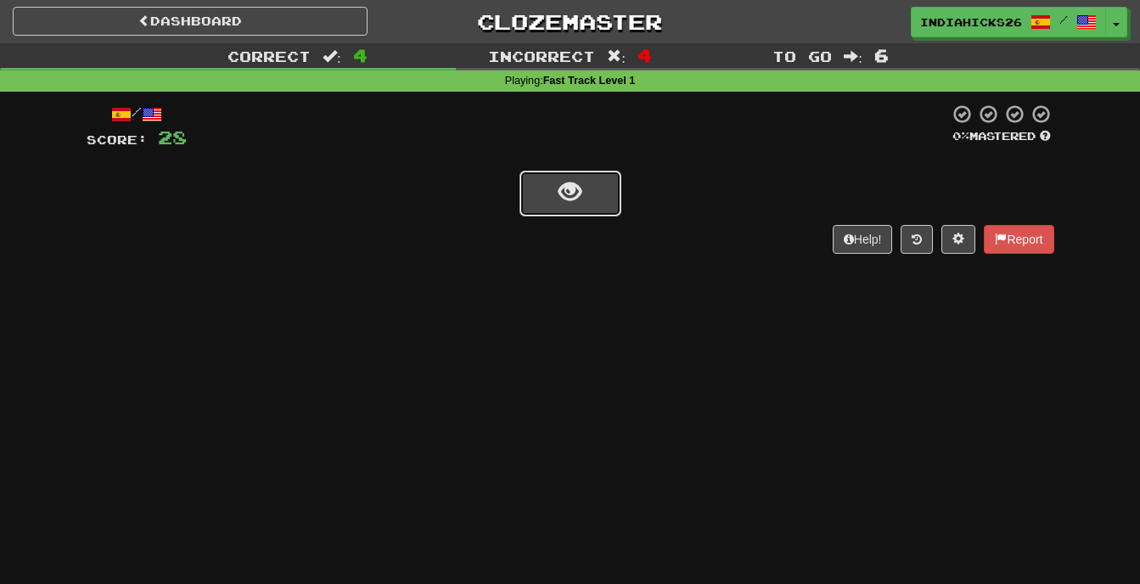
click at [535, 175] on button "show sentence" at bounding box center [571, 194] width 102 height 46
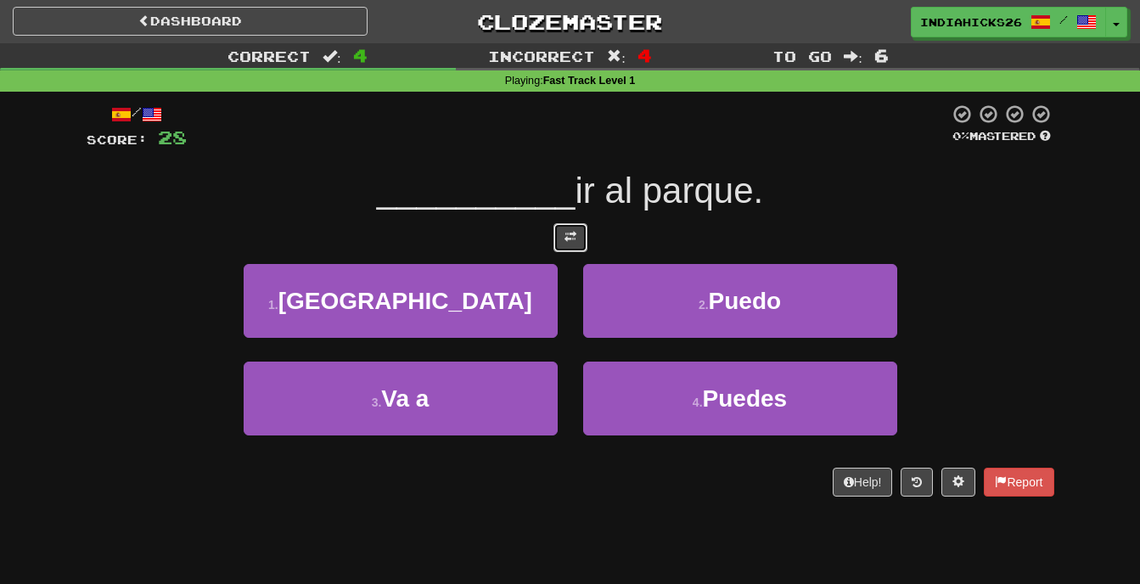
click at [566, 232] on span at bounding box center [571, 237] width 12 height 12
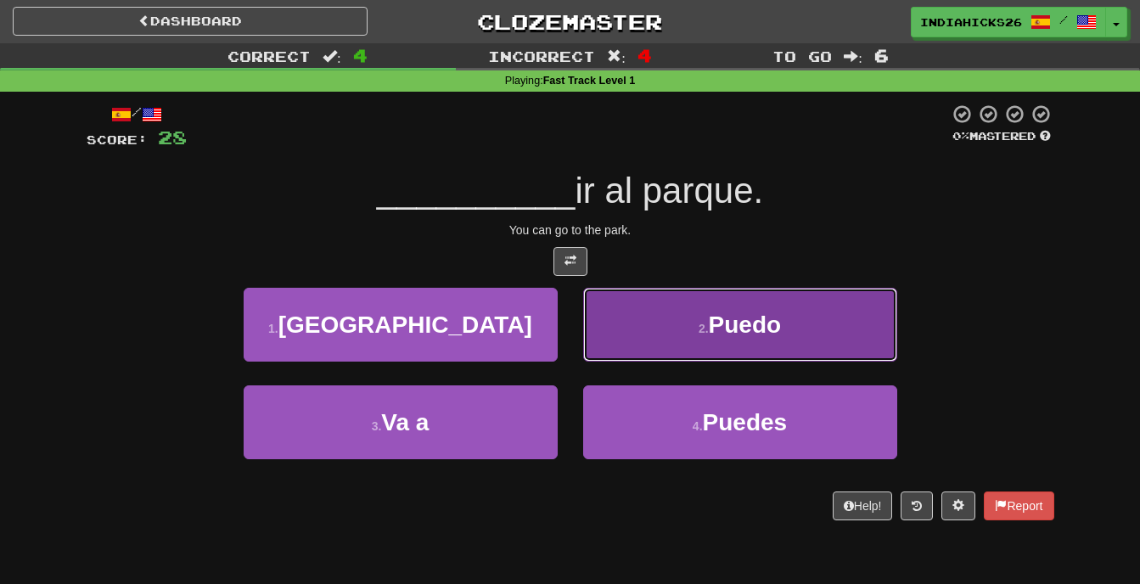
click at [681, 326] on button "2 . [GEOGRAPHIC_DATA]" at bounding box center [740, 325] width 314 height 74
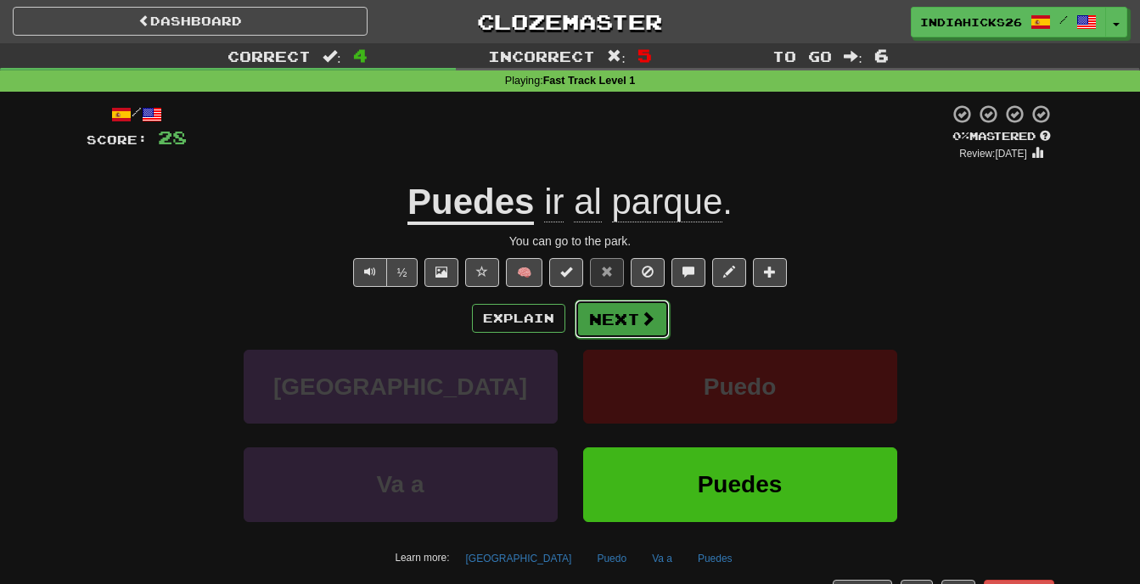
click at [616, 312] on button "Next" at bounding box center [622, 319] width 95 height 39
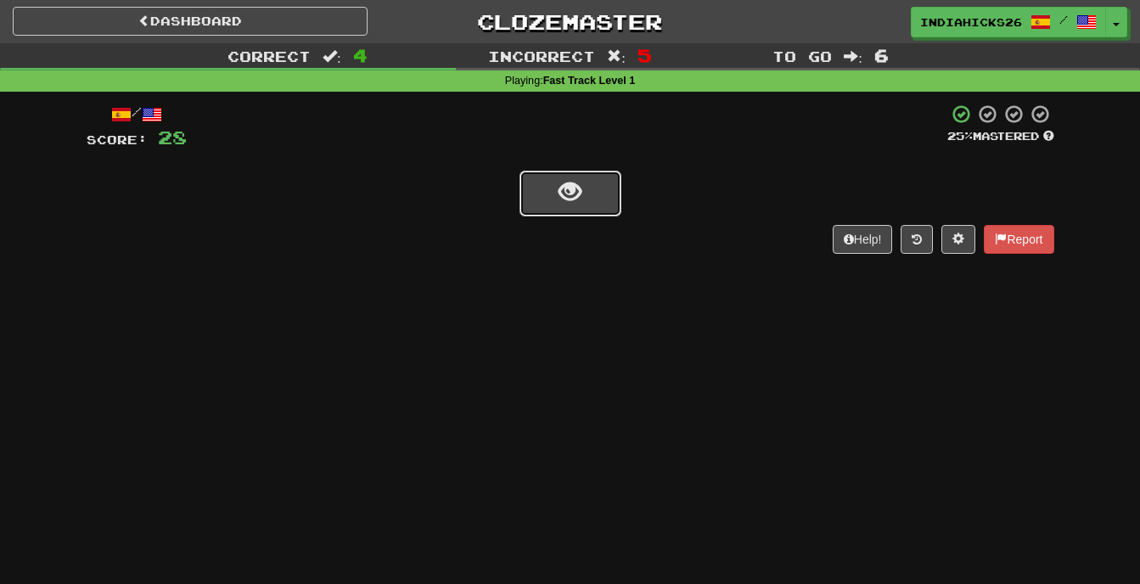
click at [578, 200] on span "show sentence" at bounding box center [570, 192] width 23 height 23
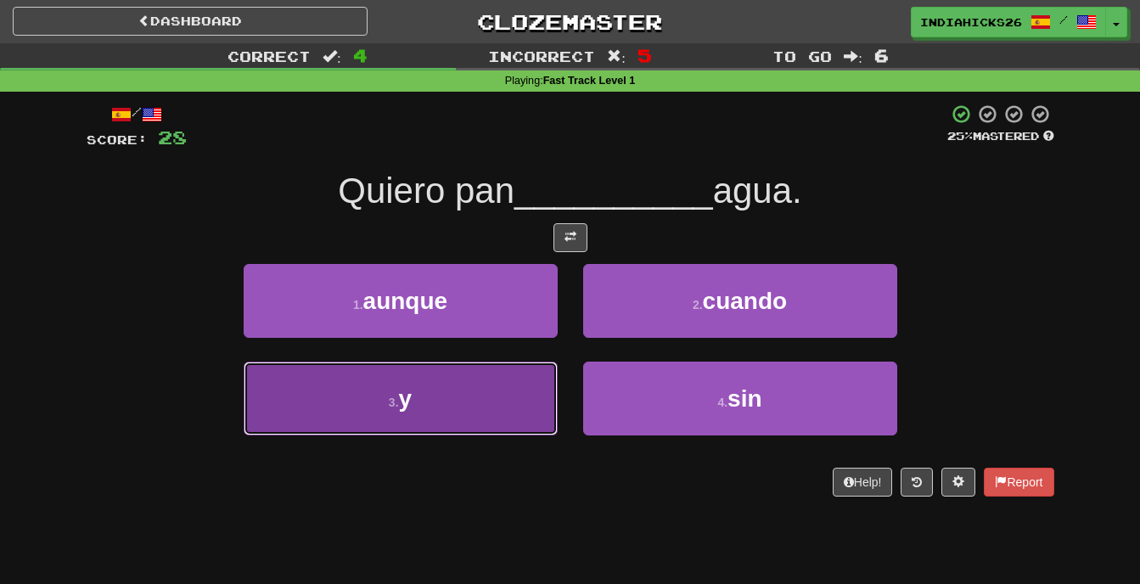
click at [472, 391] on button "3 . y" at bounding box center [401, 399] width 314 height 74
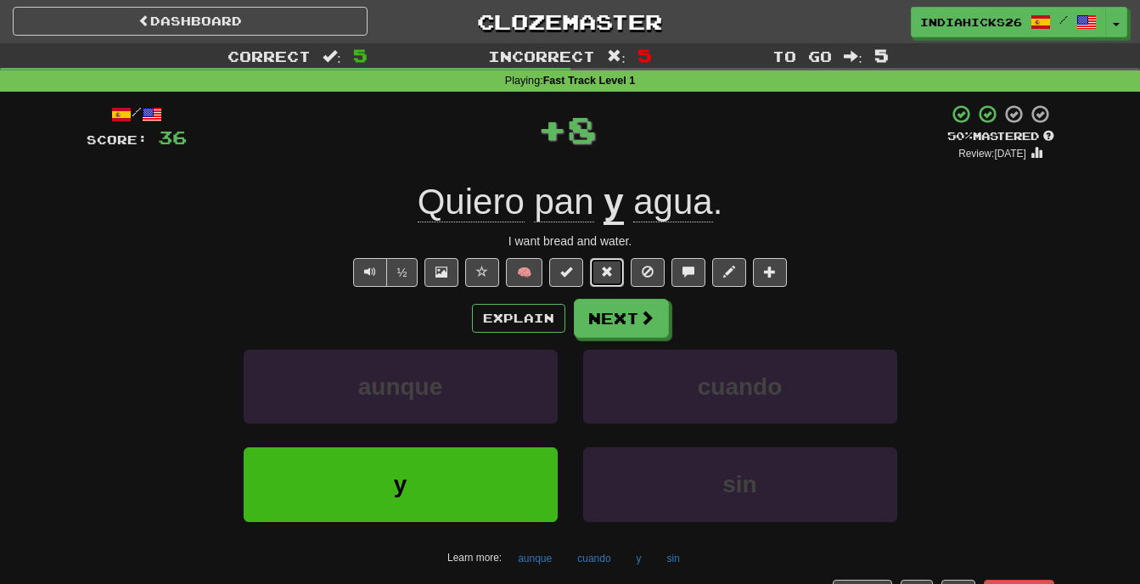
click at [598, 269] on button at bounding box center [607, 272] width 34 height 29
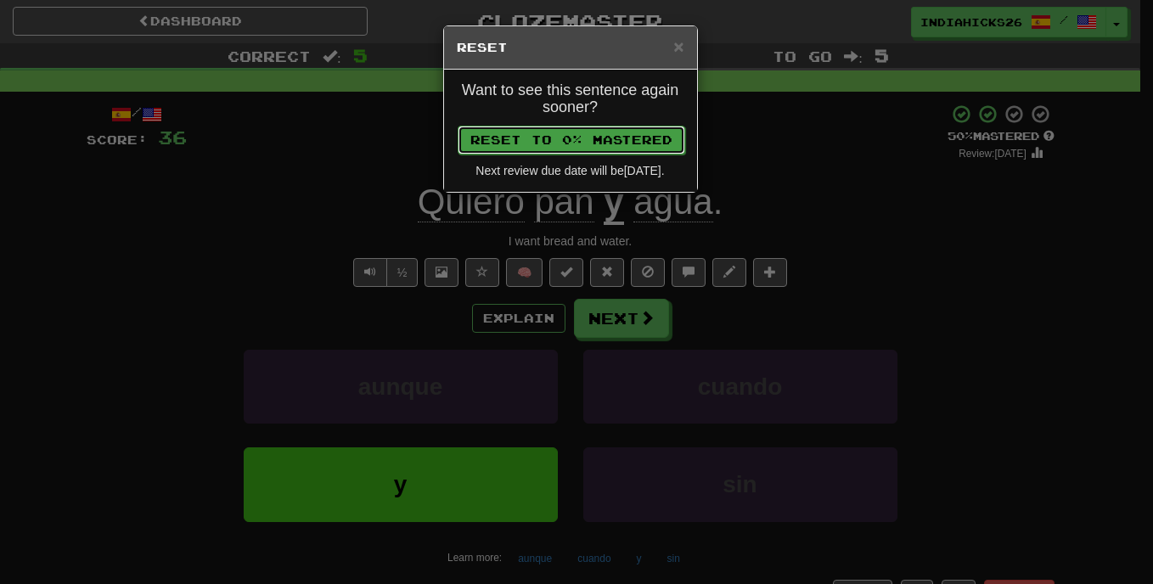
click at [586, 148] on button "Reset to 0% Mastered" at bounding box center [572, 140] width 228 height 29
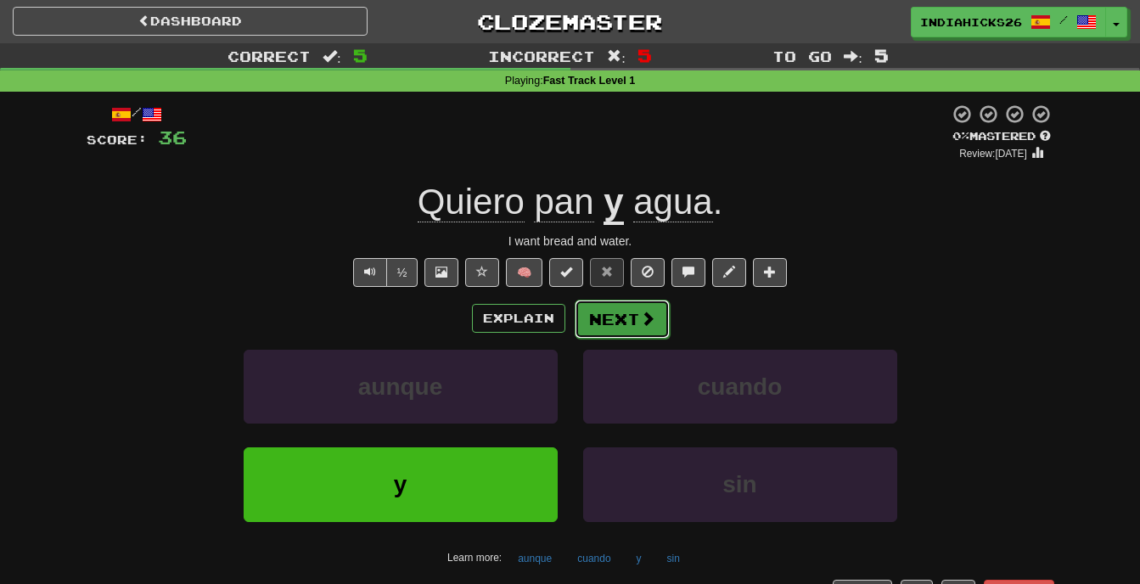
click at [604, 312] on button "Next" at bounding box center [622, 319] width 95 height 39
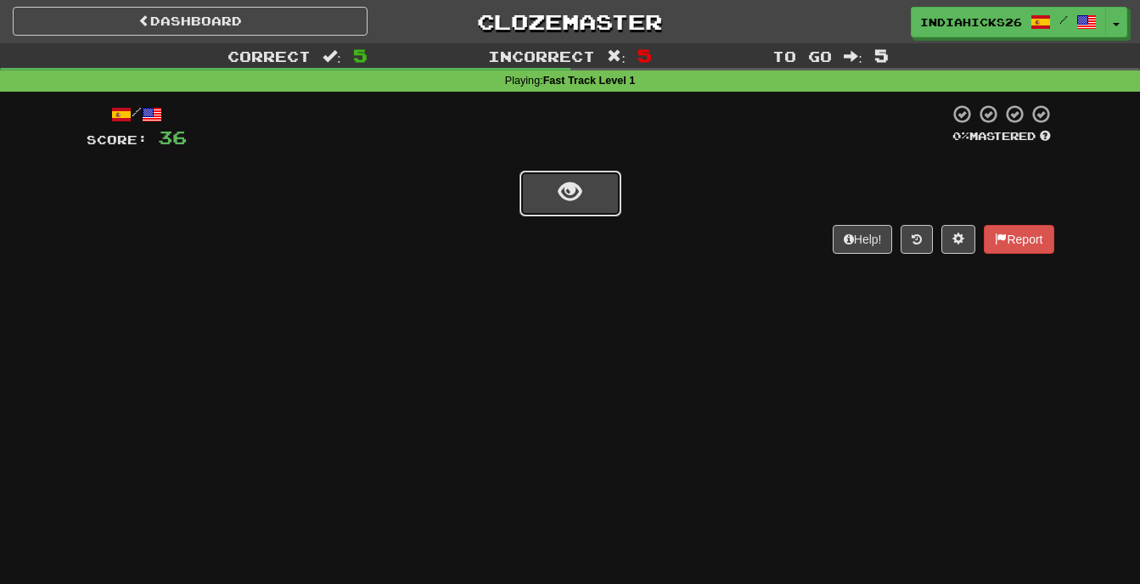
click at [580, 181] on span "show sentence" at bounding box center [570, 192] width 23 height 23
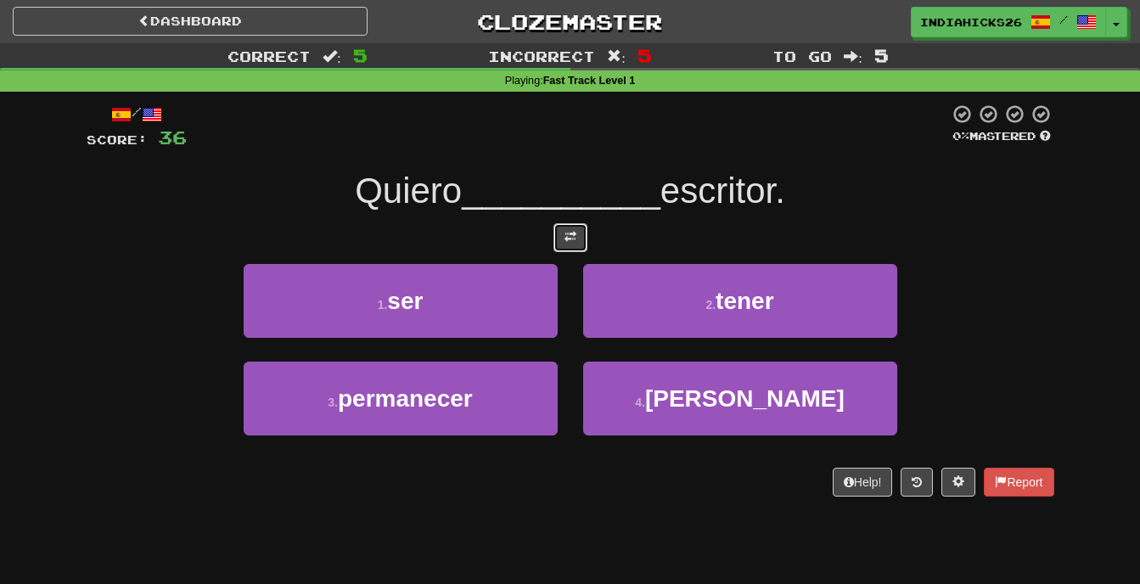
click at [569, 243] on span at bounding box center [571, 237] width 12 height 12
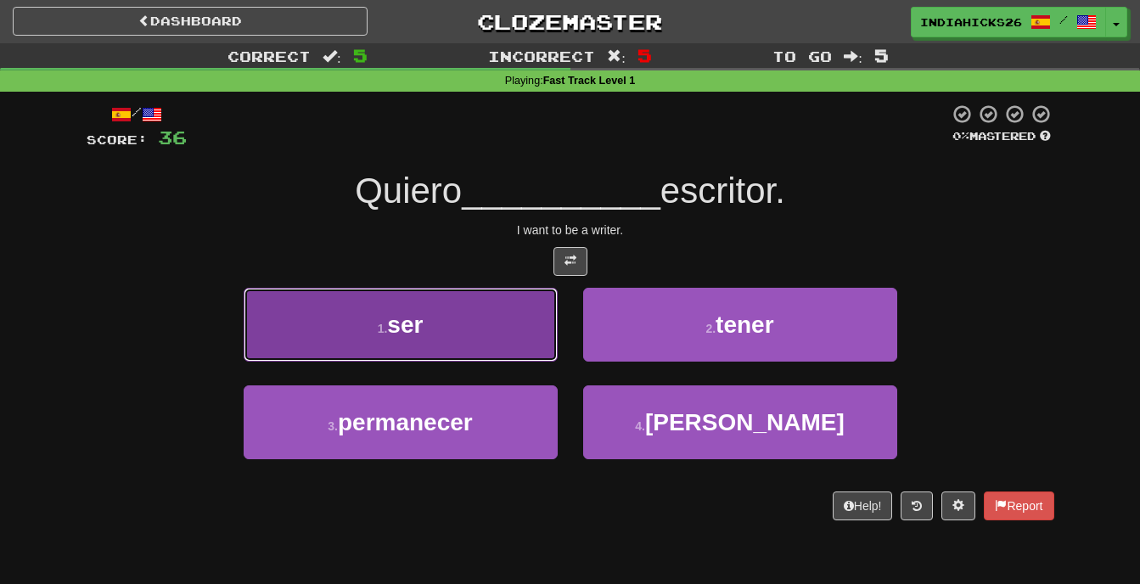
click at [473, 314] on button "1 . ser" at bounding box center [401, 325] width 314 height 74
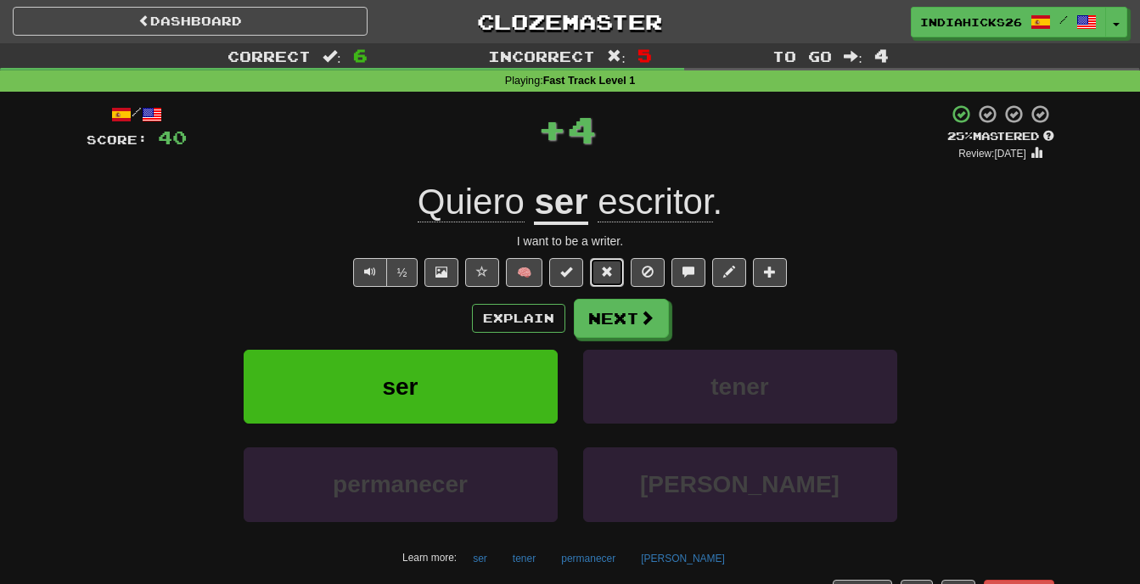
click at [608, 274] on span at bounding box center [607, 272] width 12 height 12
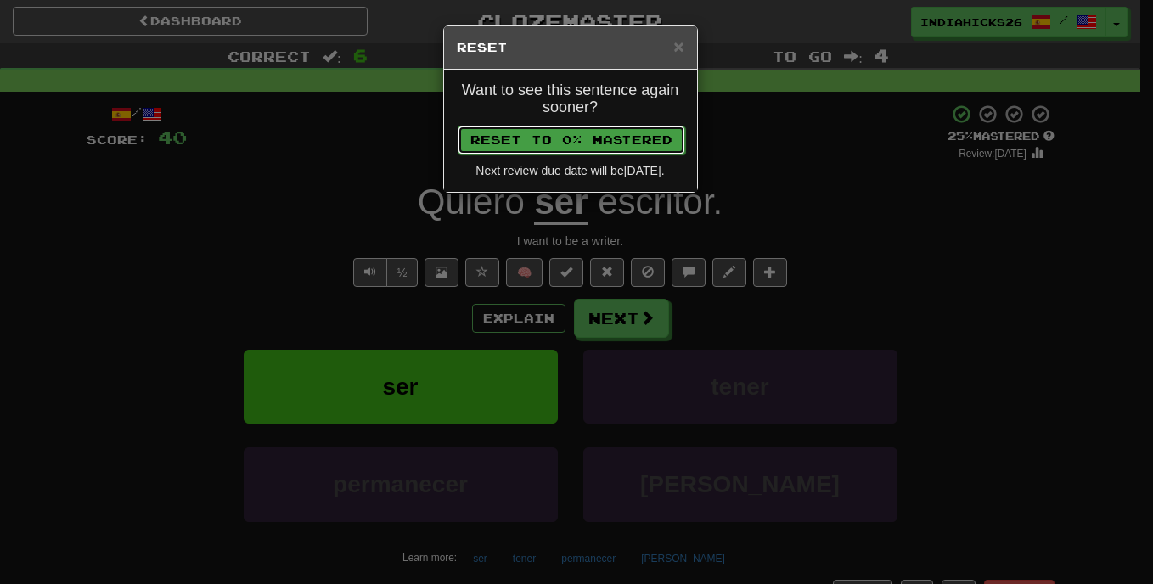
click at [588, 140] on button "Reset to 0% Mastered" at bounding box center [572, 140] width 228 height 29
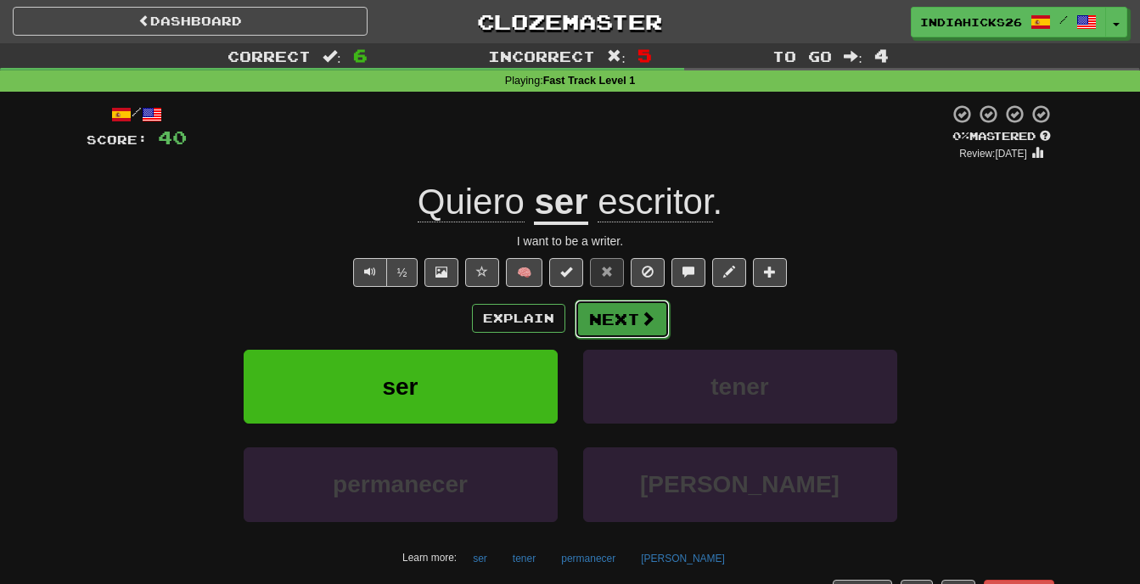
click at [585, 315] on button "Next" at bounding box center [622, 319] width 95 height 39
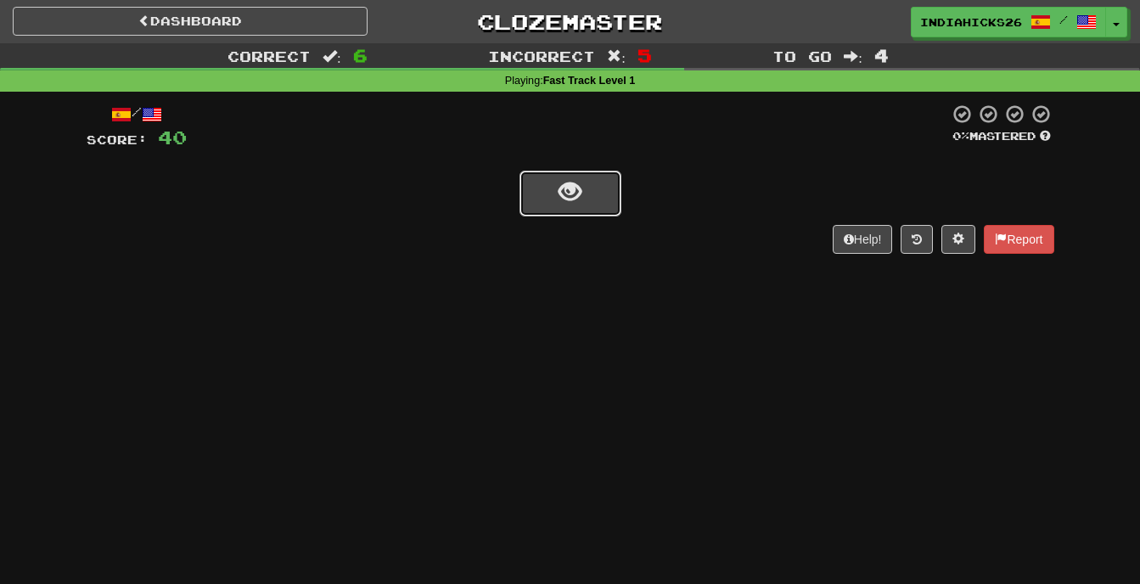
click at [586, 172] on button "show sentence" at bounding box center [571, 194] width 102 height 46
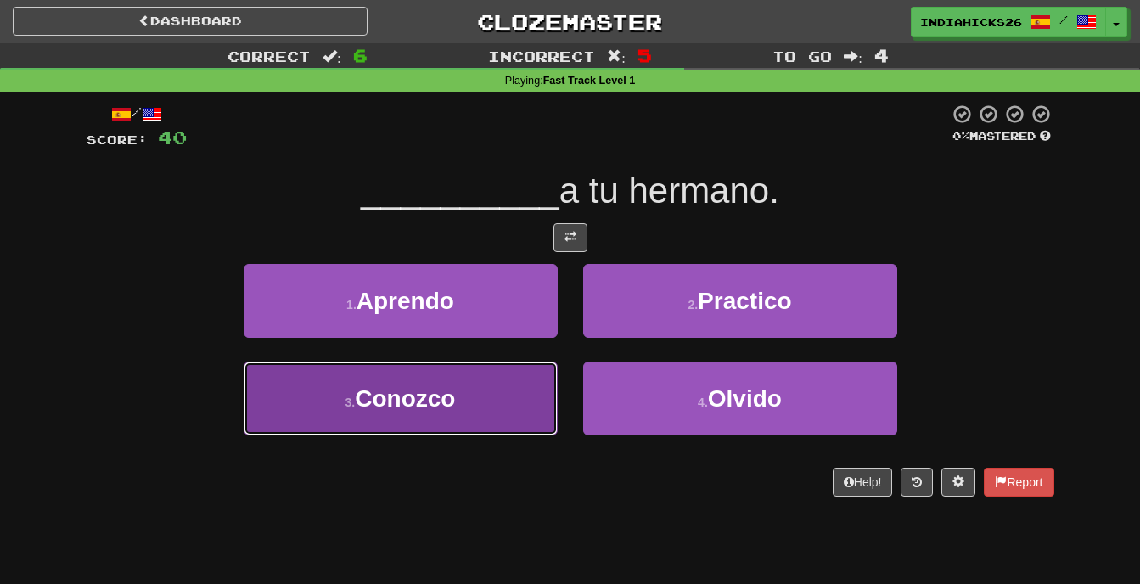
click at [472, 384] on button "3 . Conozco" at bounding box center [401, 399] width 314 height 74
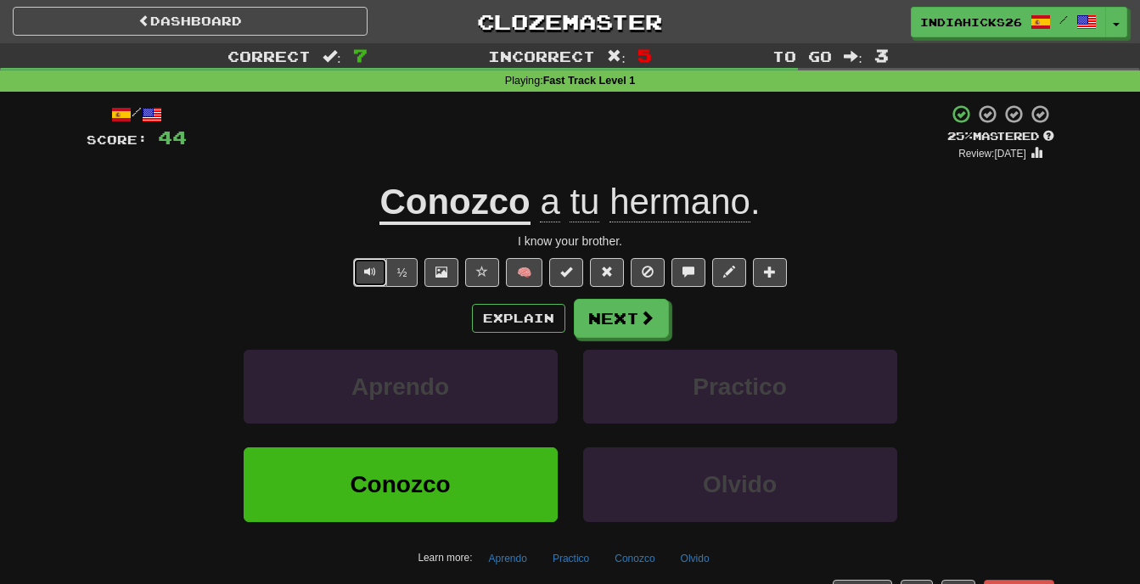
click at [360, 273] on button "Text-to-speech controls" at bounding box center [370, 272] width 34 height 29
click at [607, 269] on span at bounding box center [607, 272] width 12 height 12
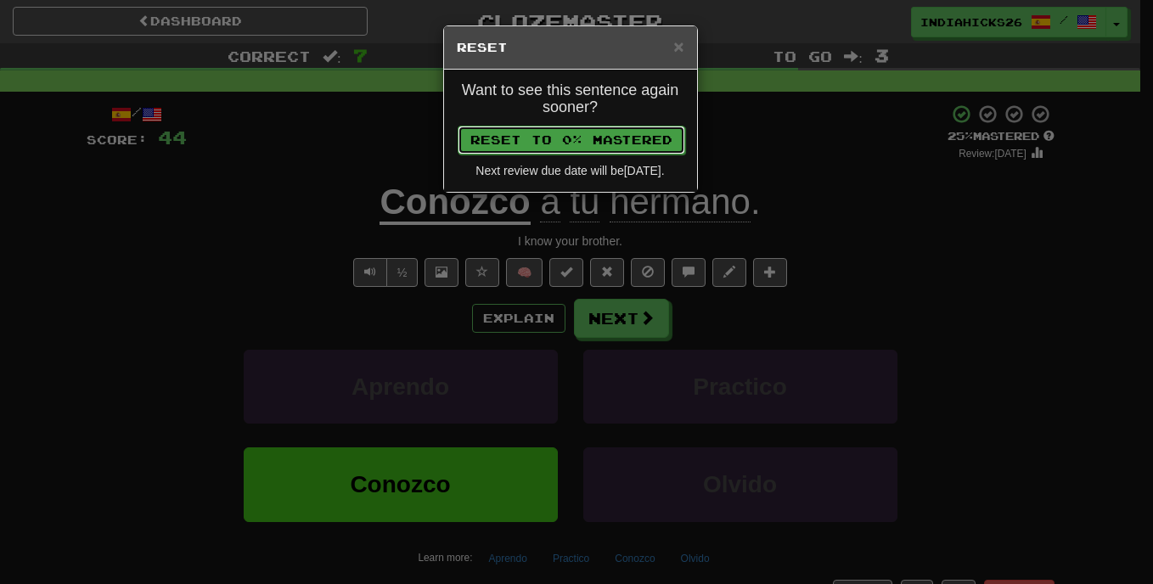
click at [558, 149] on button "Reset to 0% Mastered" at bounding box center [572, 140] width 228 height 29
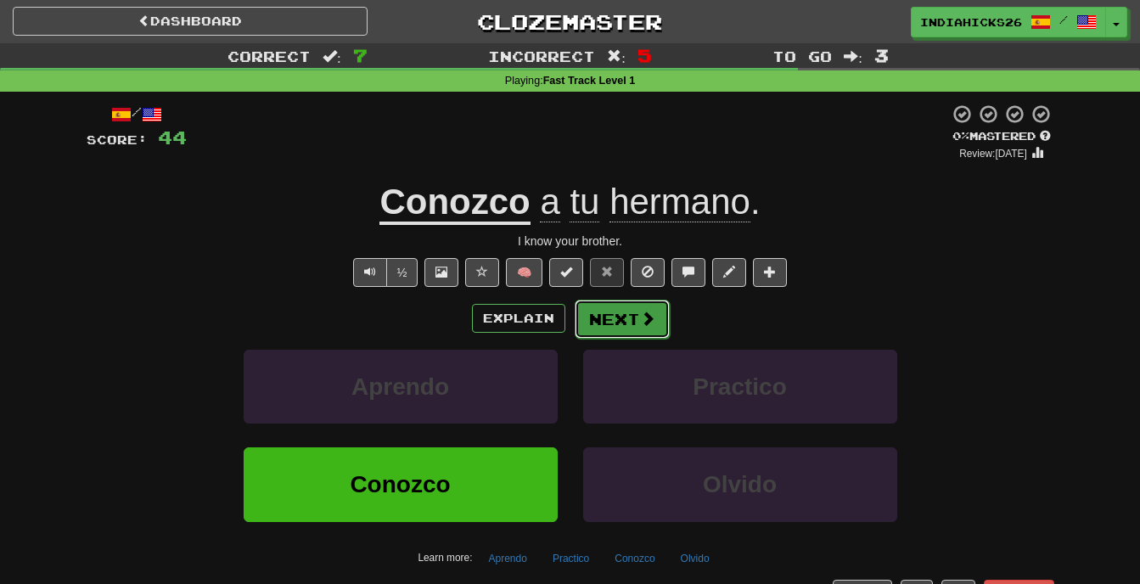
click at [621, 311] on button "Next" at bounding box center [622, 319] width 95 height 39
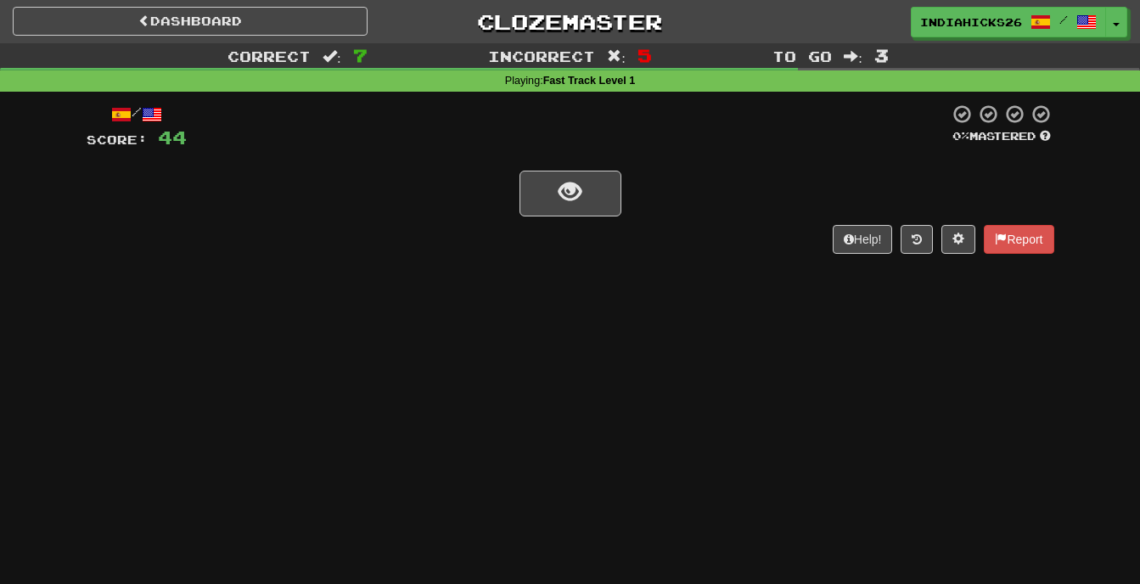
click at [569, 168] on div at bounding box center [571, 192] width 968 height 48
click at [569, 183] on span "show sentence" at bounding box center [570, 192] width 23 height 23
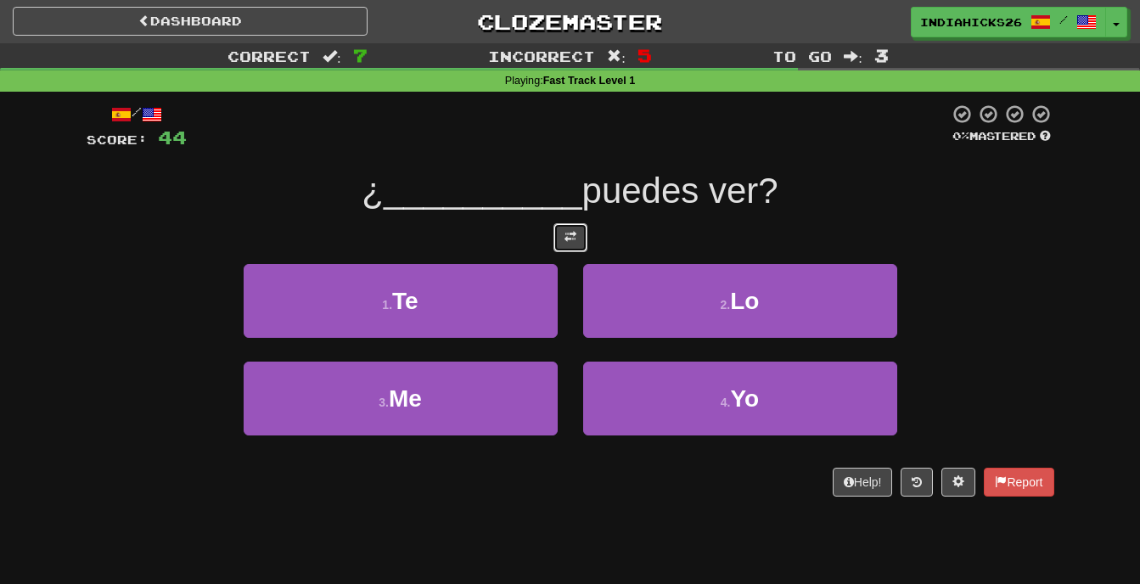
click at [579, 243] on button at bounding box center [571, 237] width 34 height 29
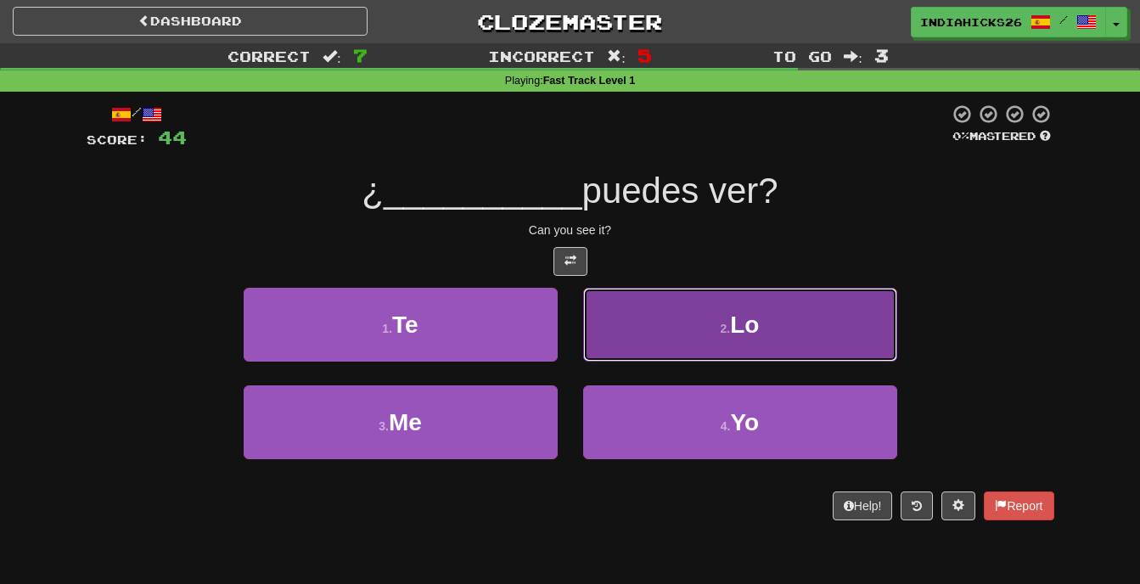
click at [673, 334] on button "2 . Lo" at bounding box center [740, 325] width 314 height 74
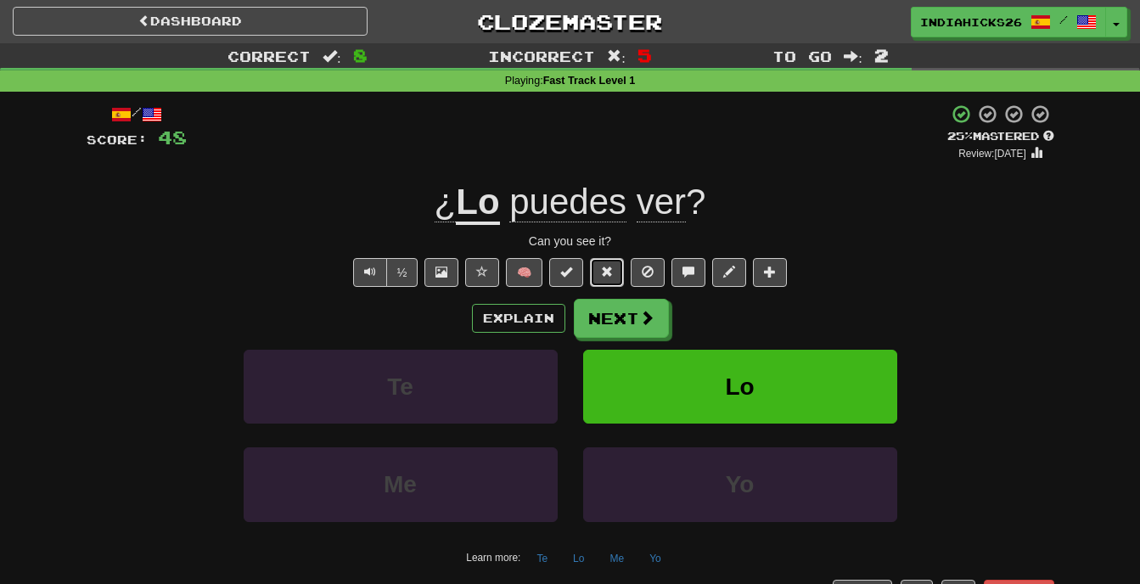
click at [610, 273] on span at bounding box center [607, 272] width 12 height 12
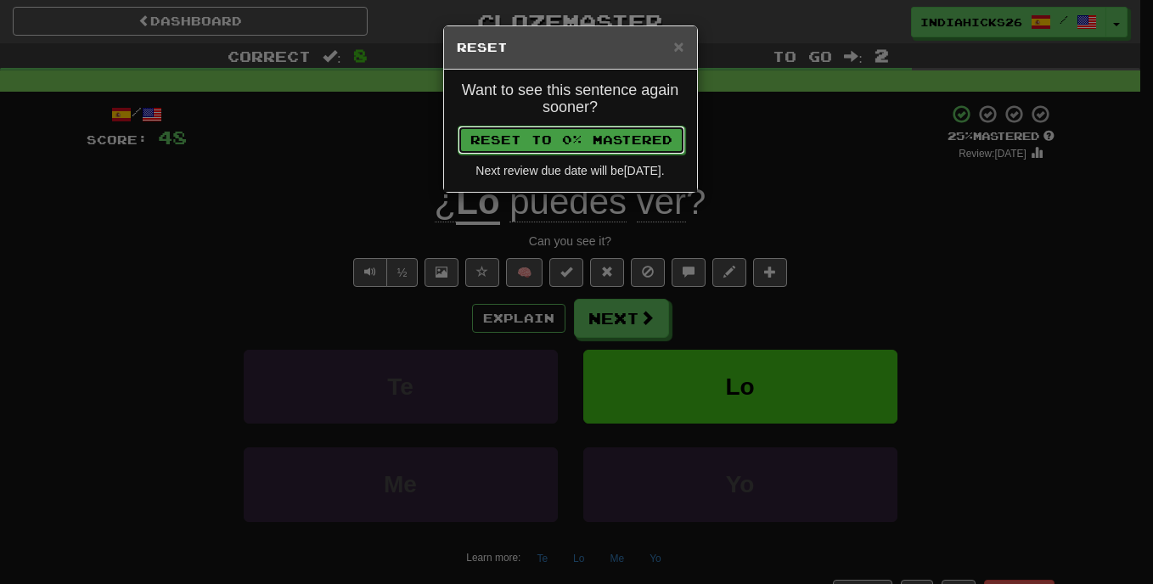
click at [587, 149] on button "Reset to 0% Mastered" at bounding box center [572, 140] width 228 height 29
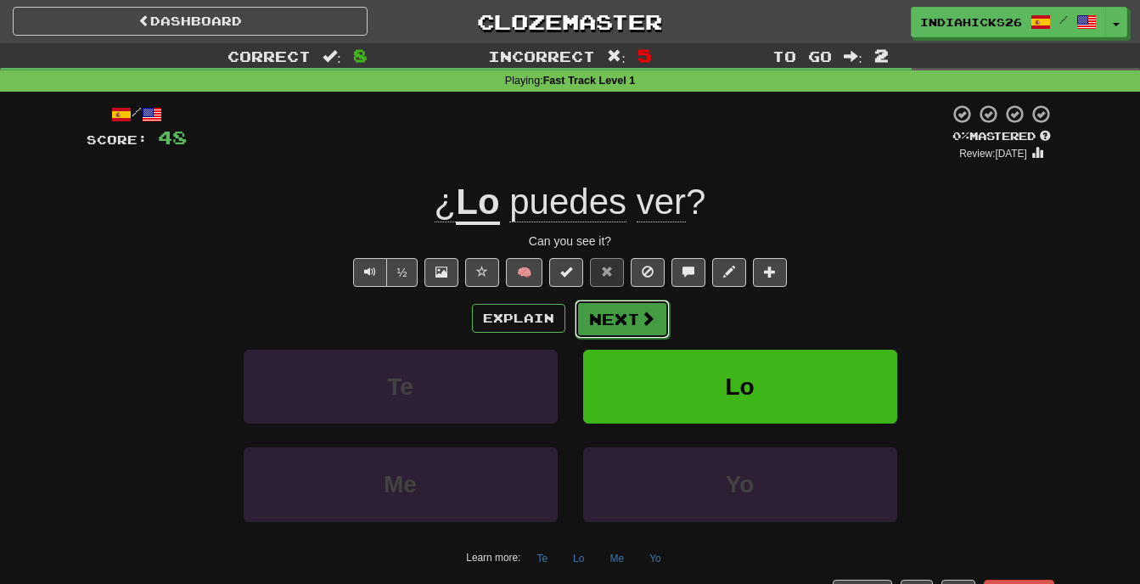
click at [627, 313] on button "Next" at bounding box center [622, 319] width 95 height 39
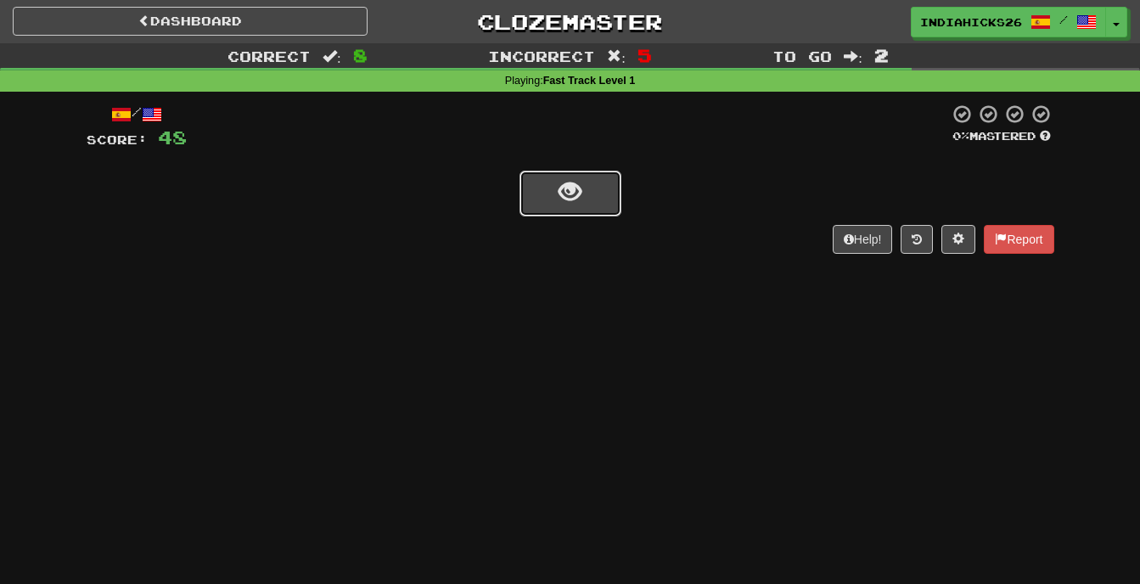
click at [584, 191] on button "show sentence" at bounding box center [571, 194] width 102 height 46
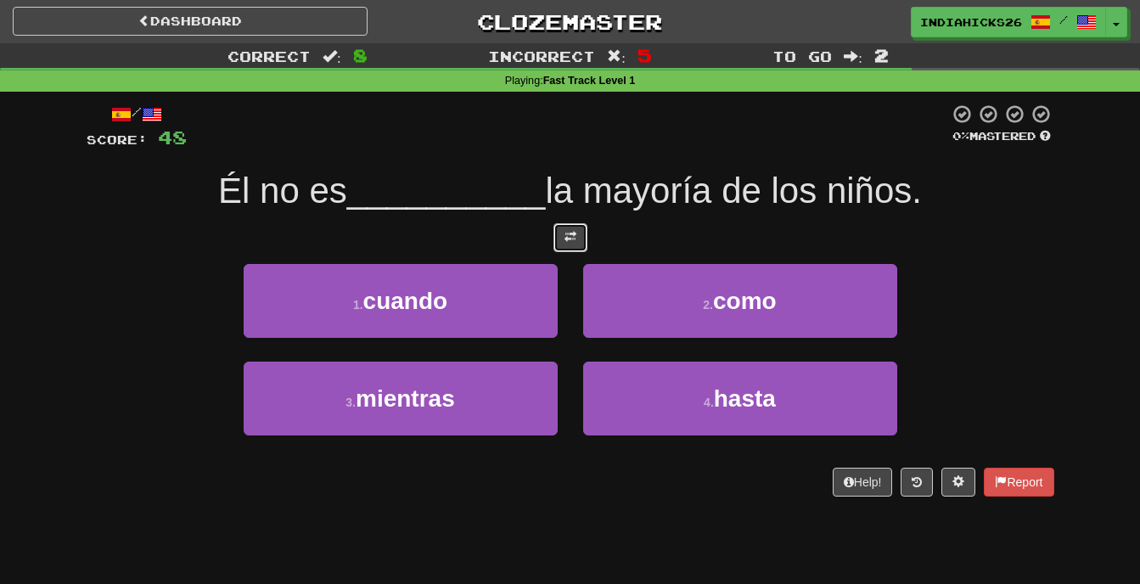
click at [574, 233] on span at bounding box center [571, 237] width 12 height 12
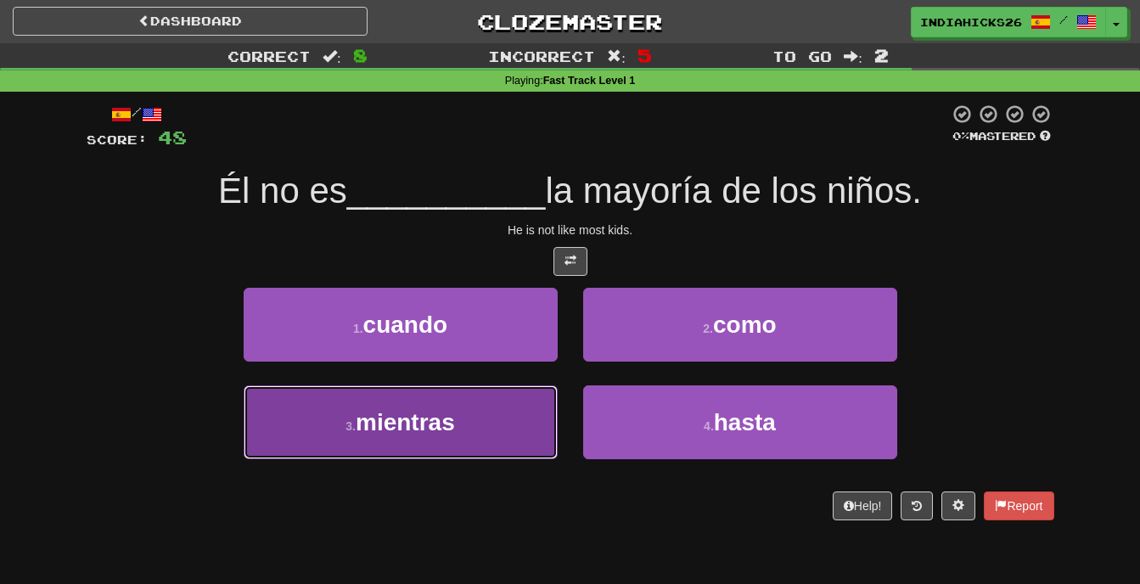
click at [501, 399] on button "3 . mientras" at bounding box center [401, 422] width 314 height 74
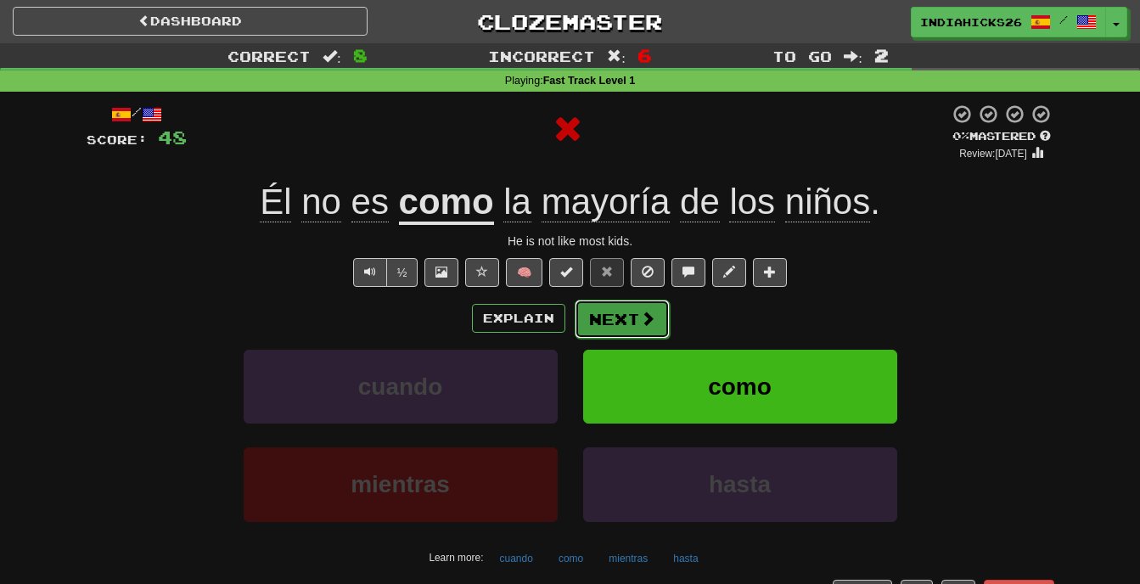
click at [600, 314] on button "Next" at bounding box center [622, 319] width 95 height 39
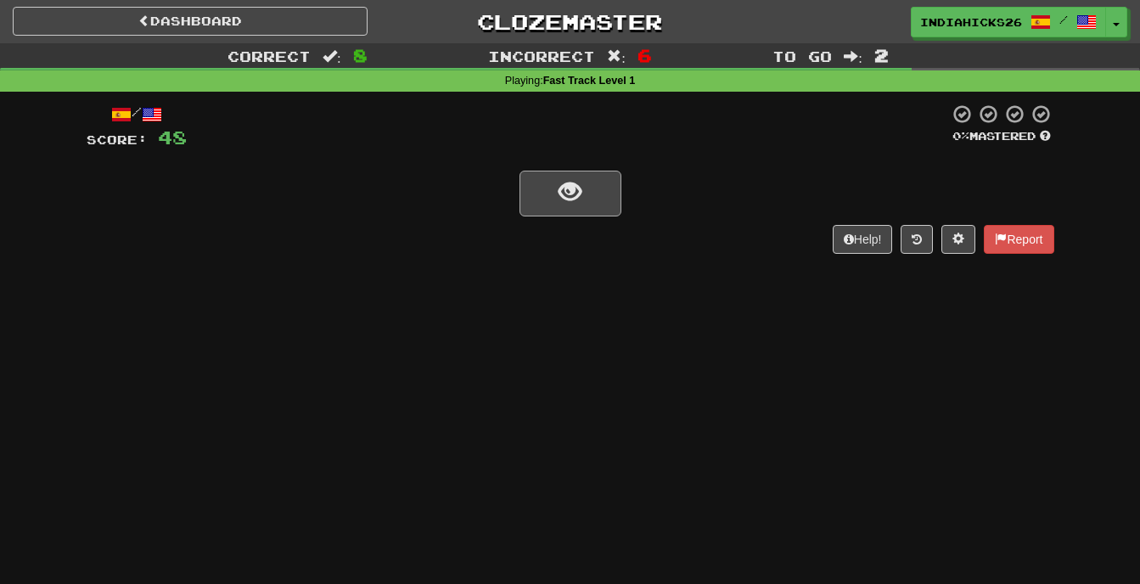
click at [553, 214] on div "/ Score: 48 0 % Mastered Help! Report" at bounding box center [571, 179] width 968 height 150
click at [553, 214] on button "show sentence" at bounding box center [571, 194] width 102 height 46
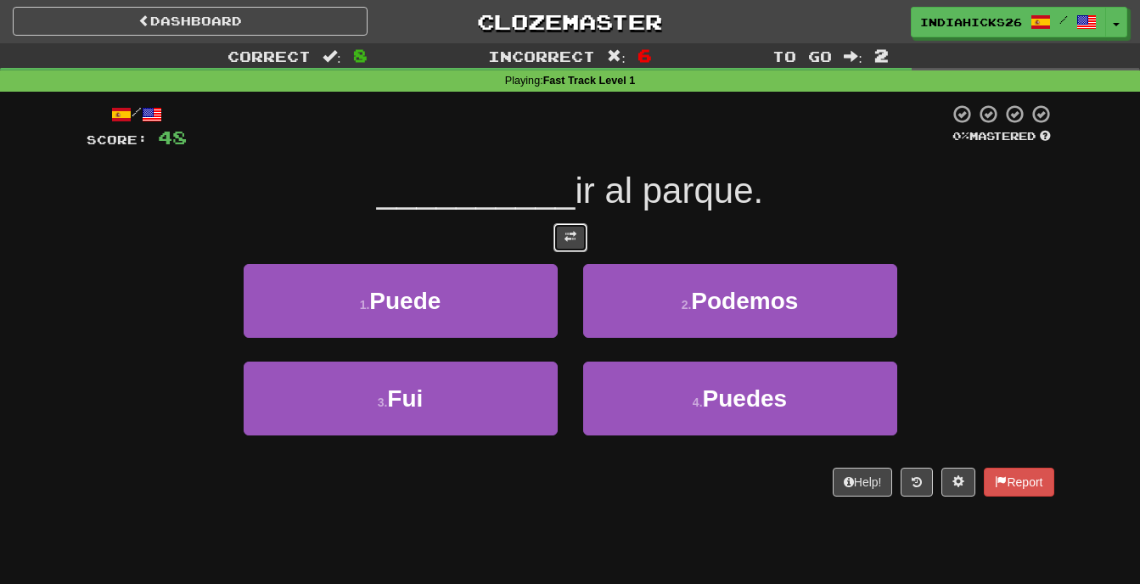
click at [565, 238] on span at bounding box center [571, 237] width 12 height 12
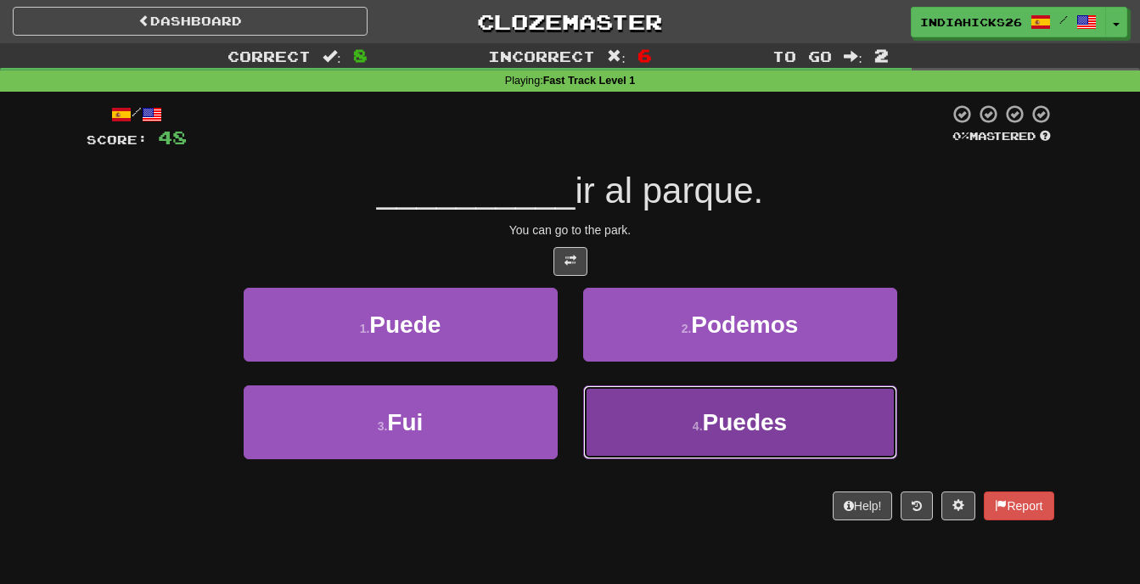
click at [731, 403] on button "4 . Puedes" at bounding box center [740, 422] width 314 height 74
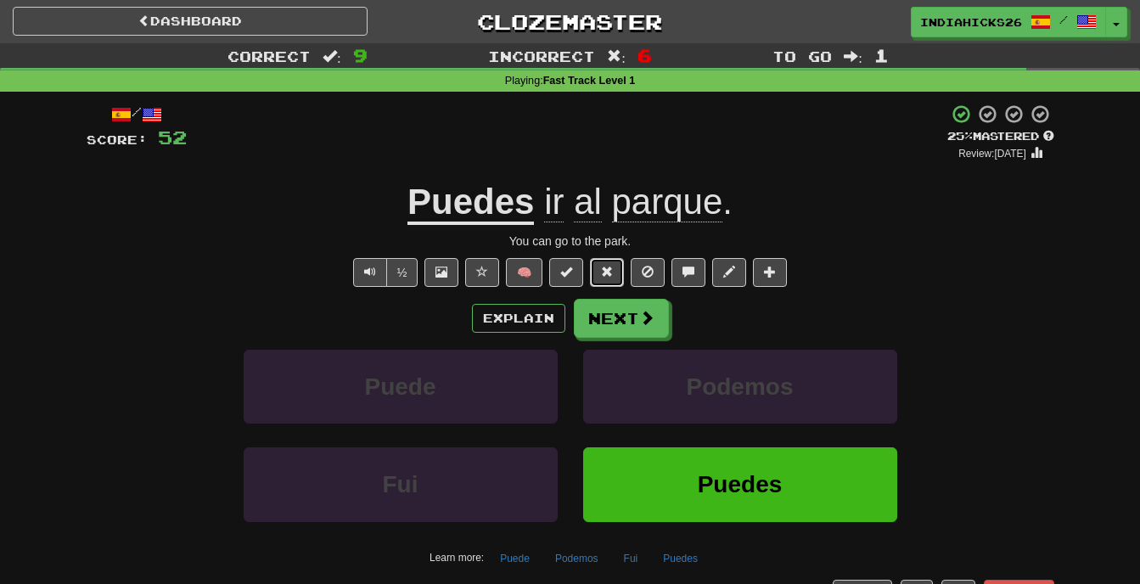
click at [610, 267] on span at bounding box center [607, 272] width 12 height 12
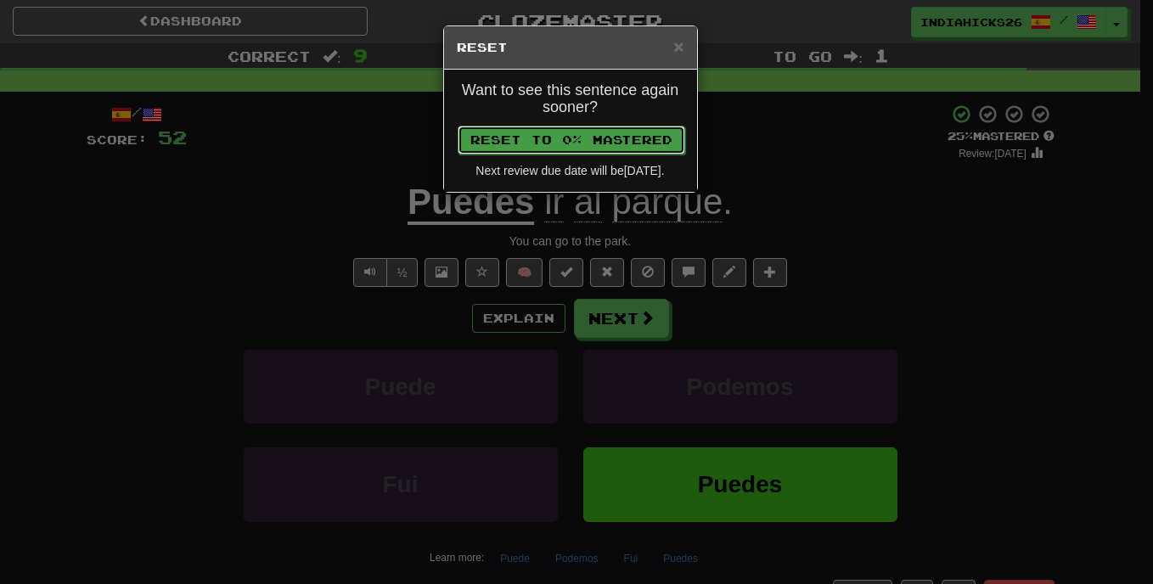
click at [574, 143] on button "Reset to 0% Mastered" at bounding box center [572, 140] width 228 height 29
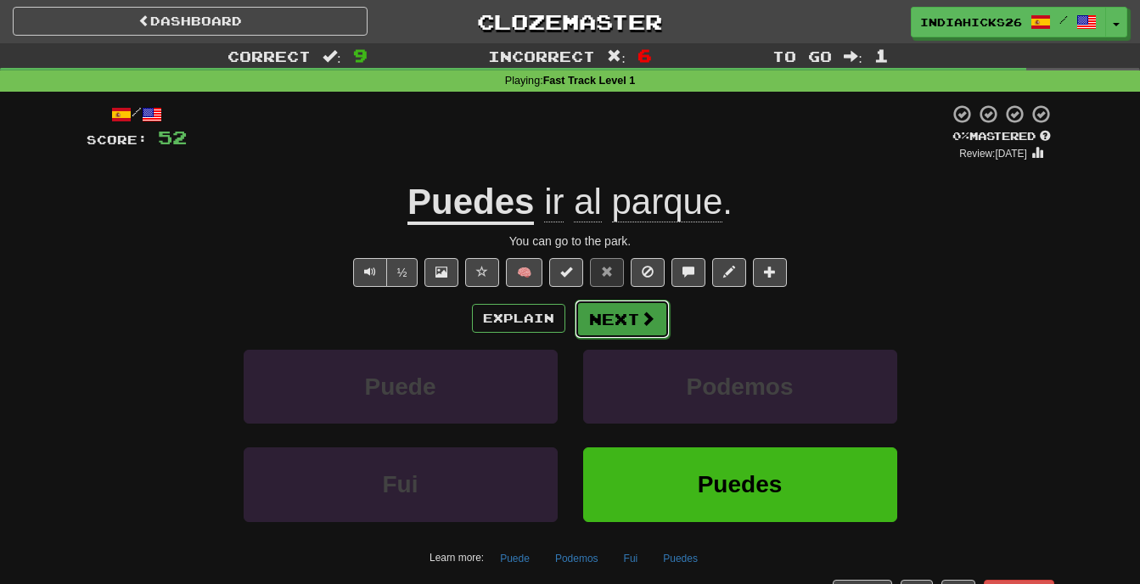
click at [614, 316] on button "Next" at bounding box center [622, 319] width 95 height 39
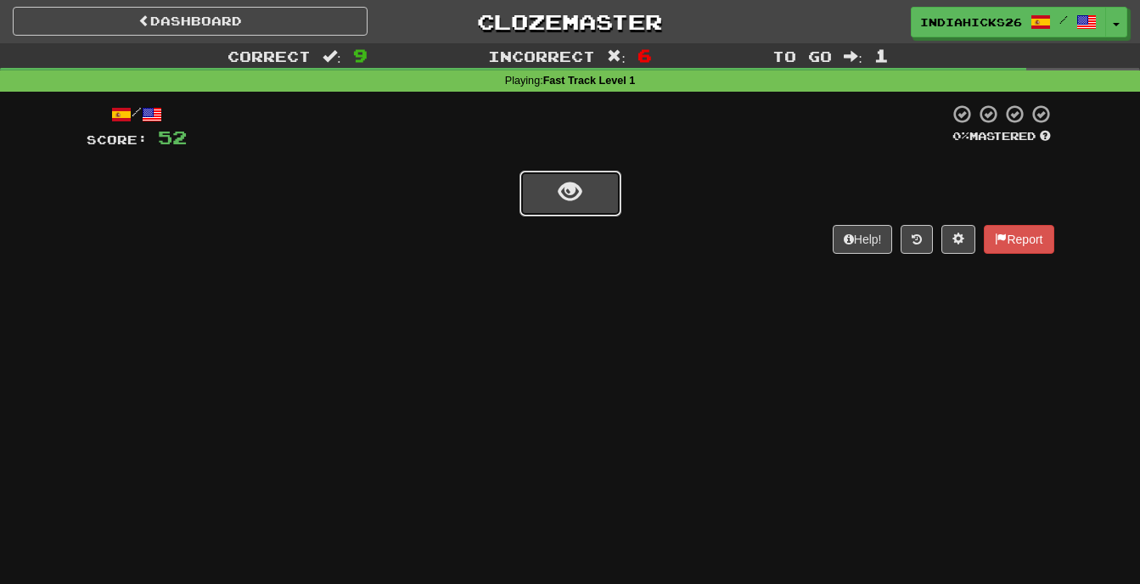
click at [581, 188] on span "show sentence" at bounding box center [570, 192] width 23 height 23
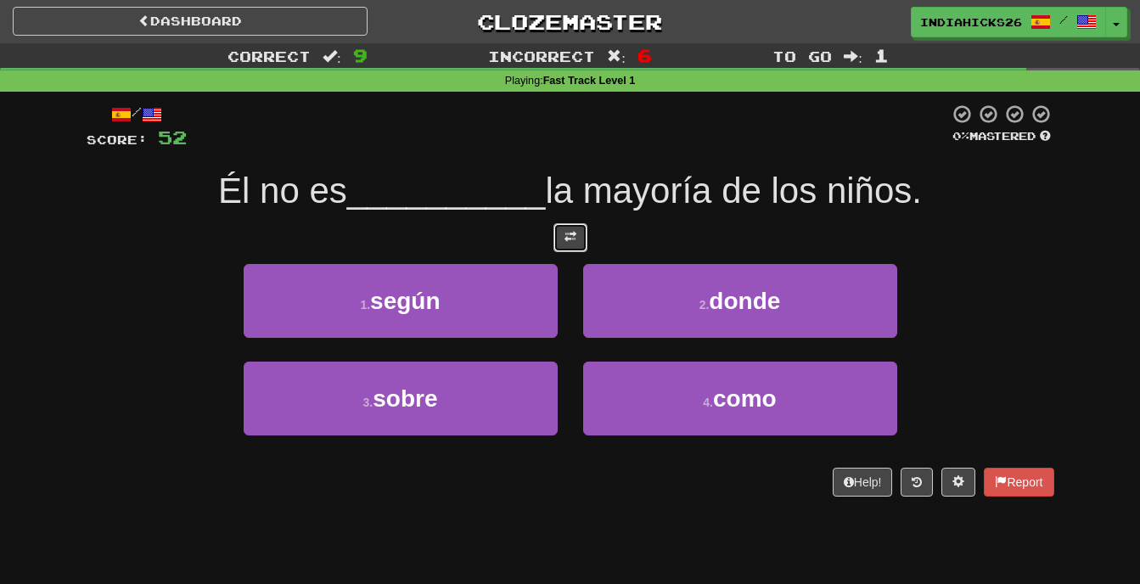
click at [570, 232] on span at bounding box center [571, 237] width 12 height 12
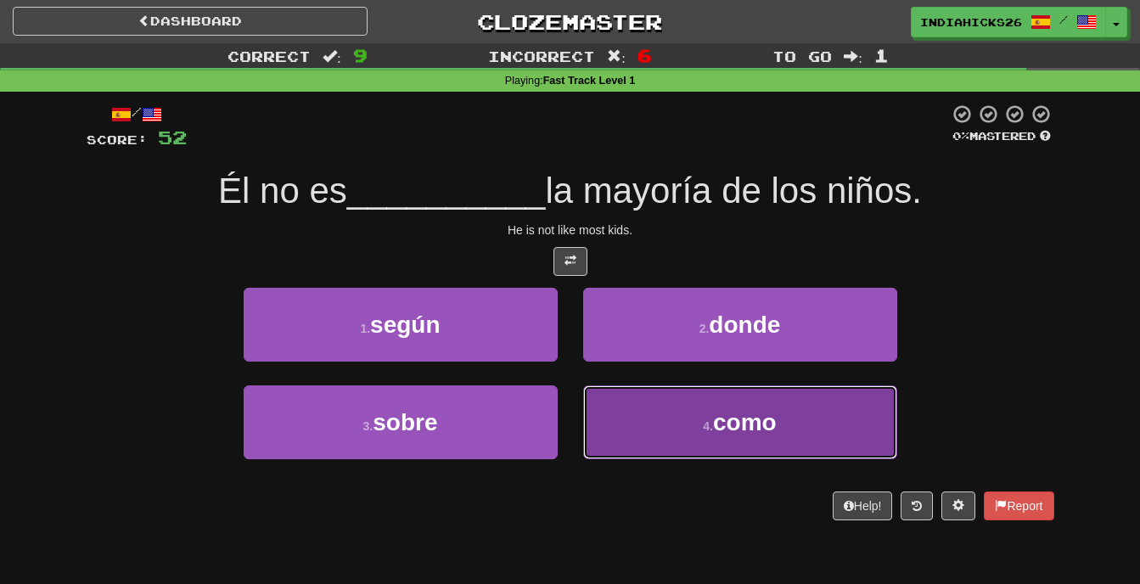
click at [666, 408] on button "4 . como" at bounding box center [740, 422] width 314 height 74
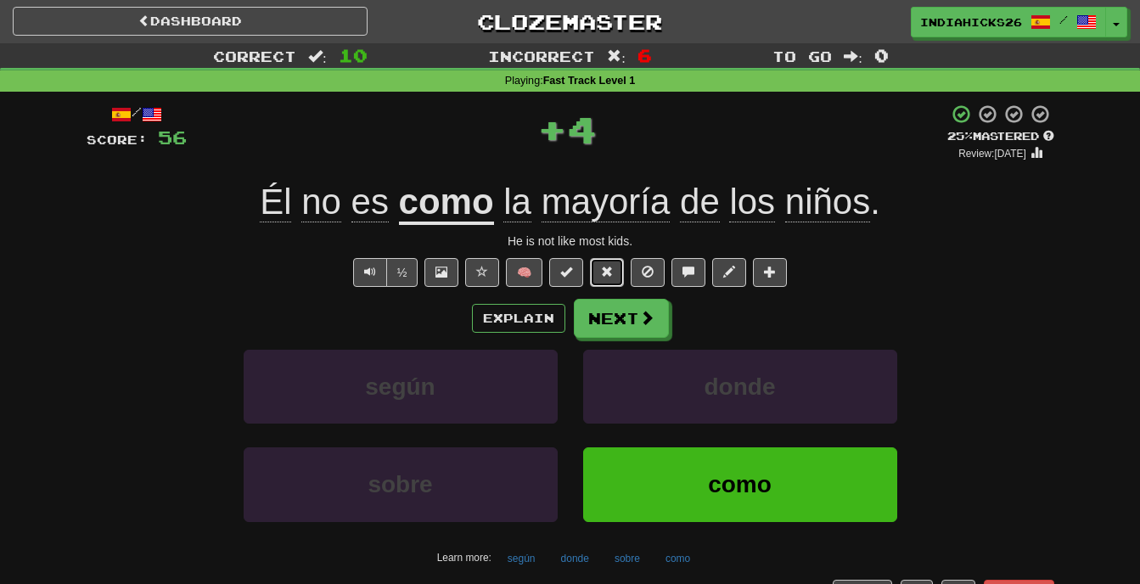
click at [607, 262] on button at bounding box center [607, 272] width 34 height 29
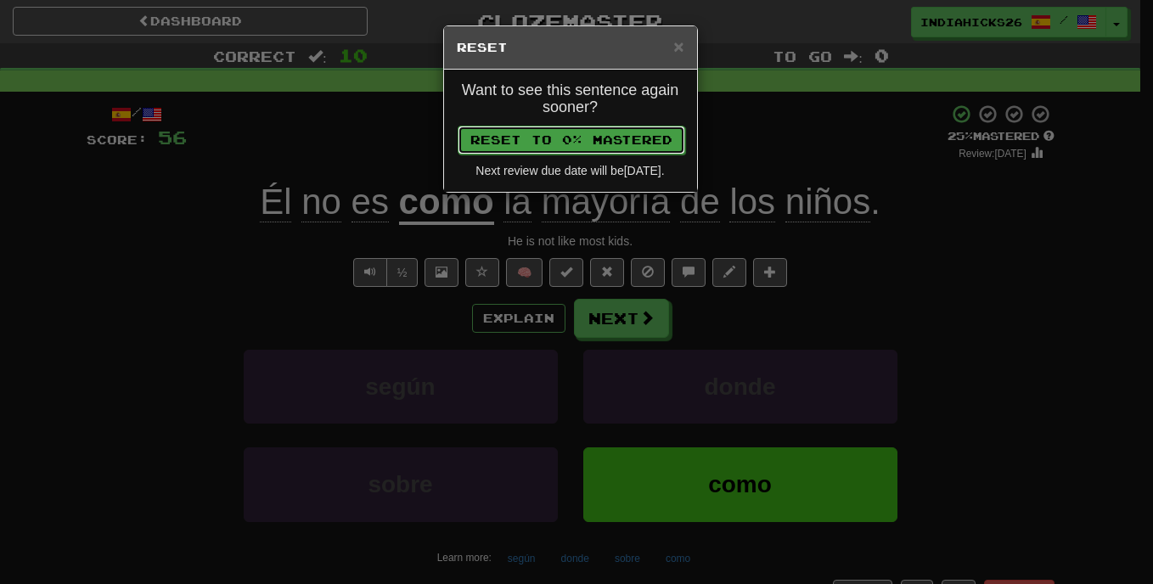
click at [559, 129] on button "Reset to 0% Mastered" at bounding box center [572, 140] width 228 height 29
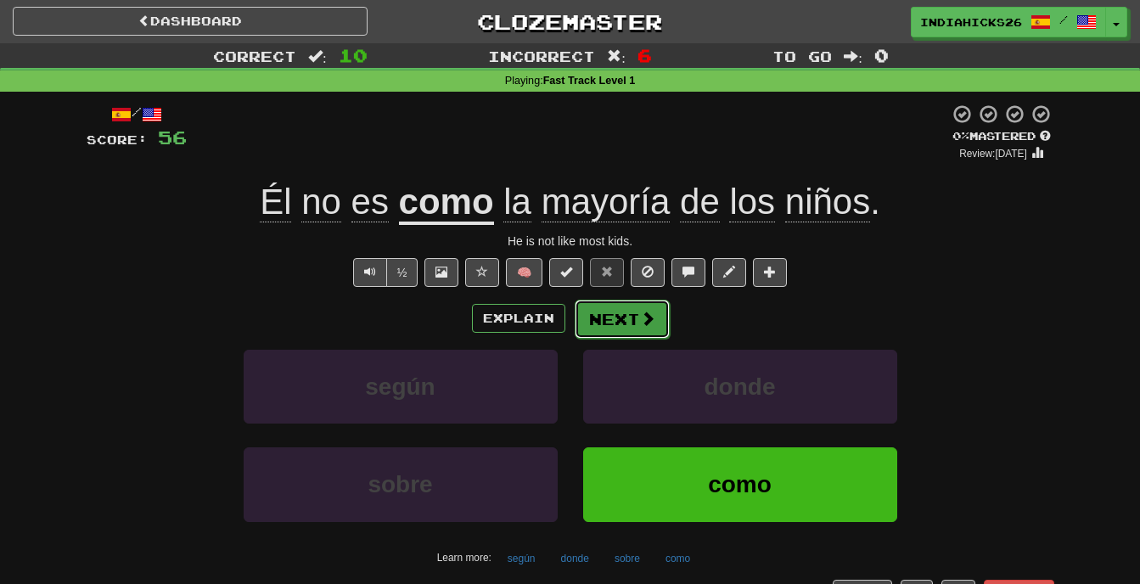
click at [622, 319] on button "Next" at bounding box center [622, 319] width 95 height 39
